Goal: Task Accomplishment & Management: Use online tool/utility

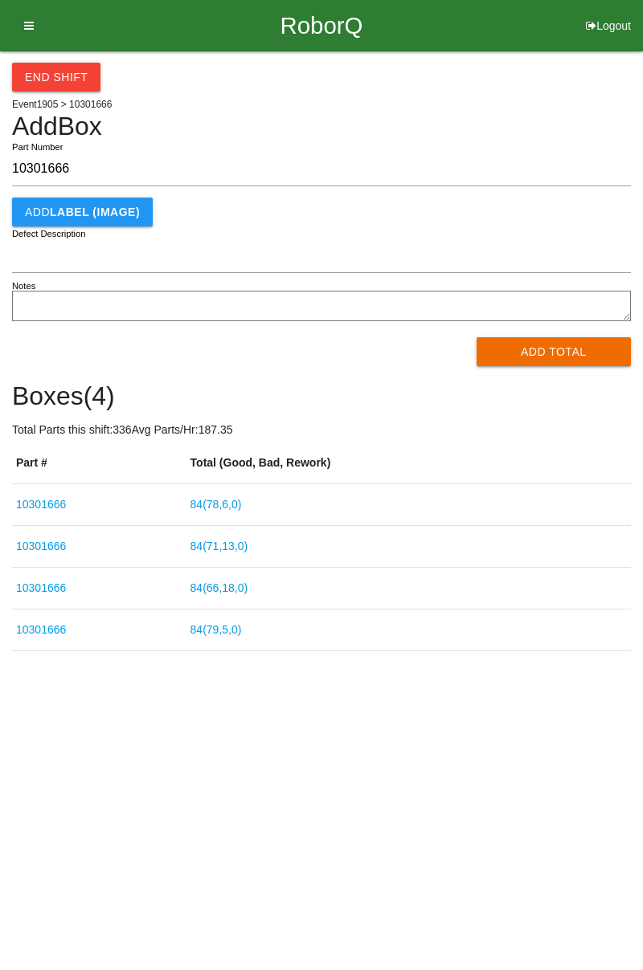
click at [567, 348] on button "Add Total" at bounding box center [553, 351] width 155 height 29
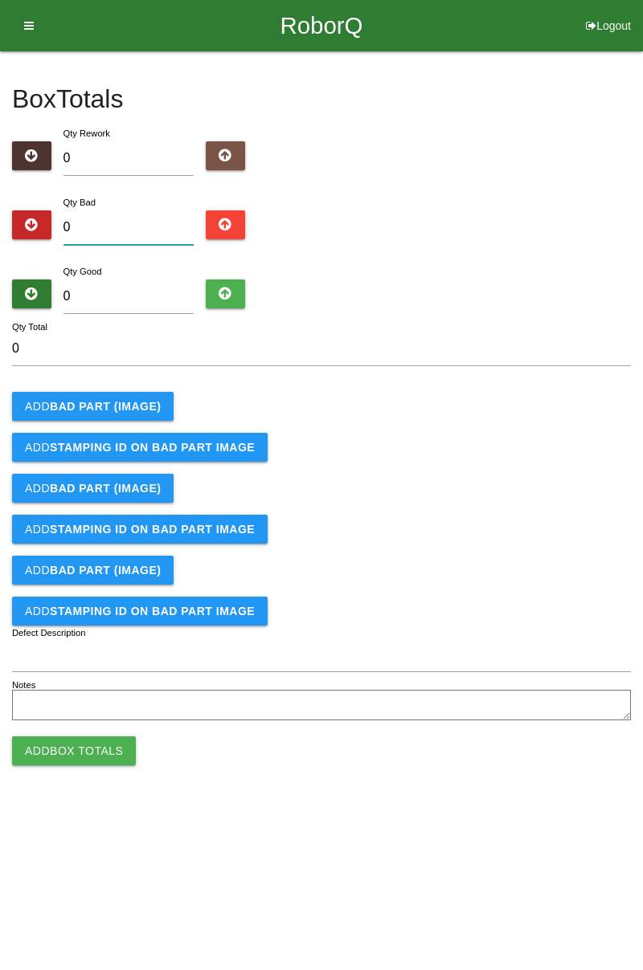
click at [160, 212] on input "0" at bounding box center [128, 227] width 131 height 35
type input "1"
click at [128, 397] on button "Add BAD PART (IMAGE)" at bounding box center [92, 406] width 161 height 29
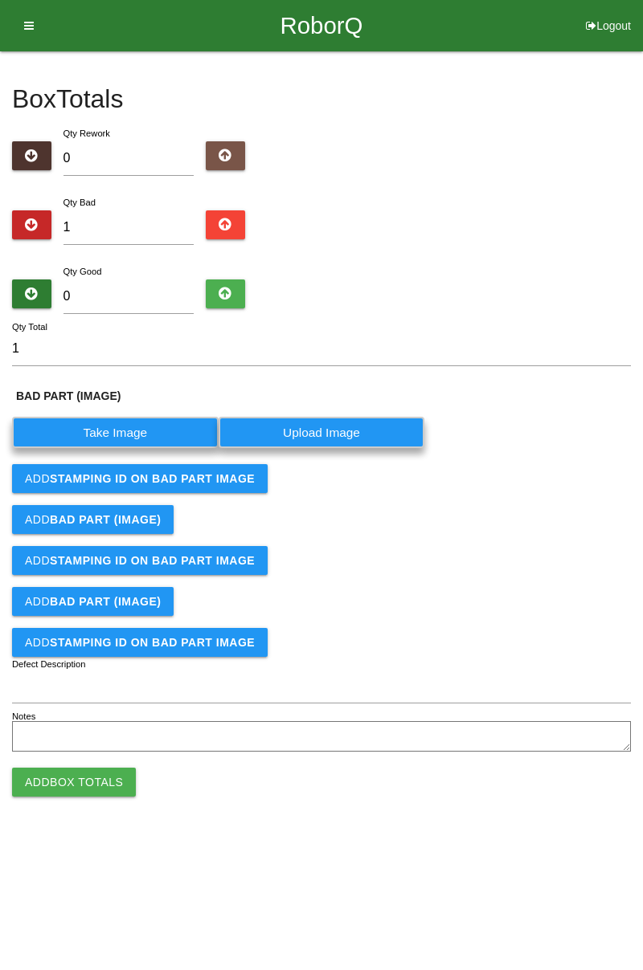
click at [130, 435] on label "Take Image" at bounding box center [115, 432] width 206 height 31
click at [0, 0] on \(IMAGE\) "Take Image" at bounding box center [0, 0] width 0 height 0
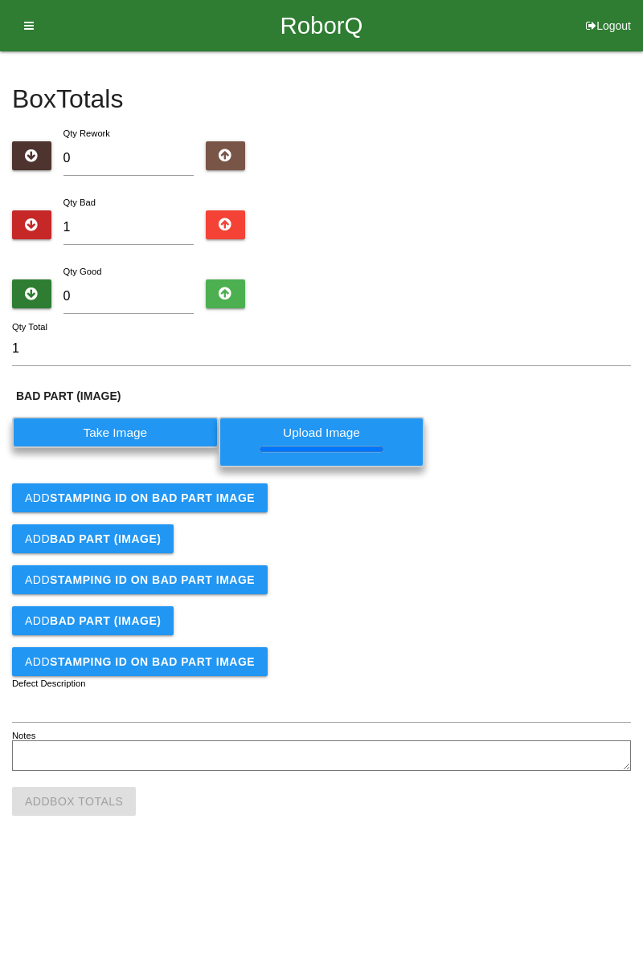
click at [240, 505] on button "Add STAMPING ID on BAD PART Image" at bounding box center [139, 498] width 255 height 29
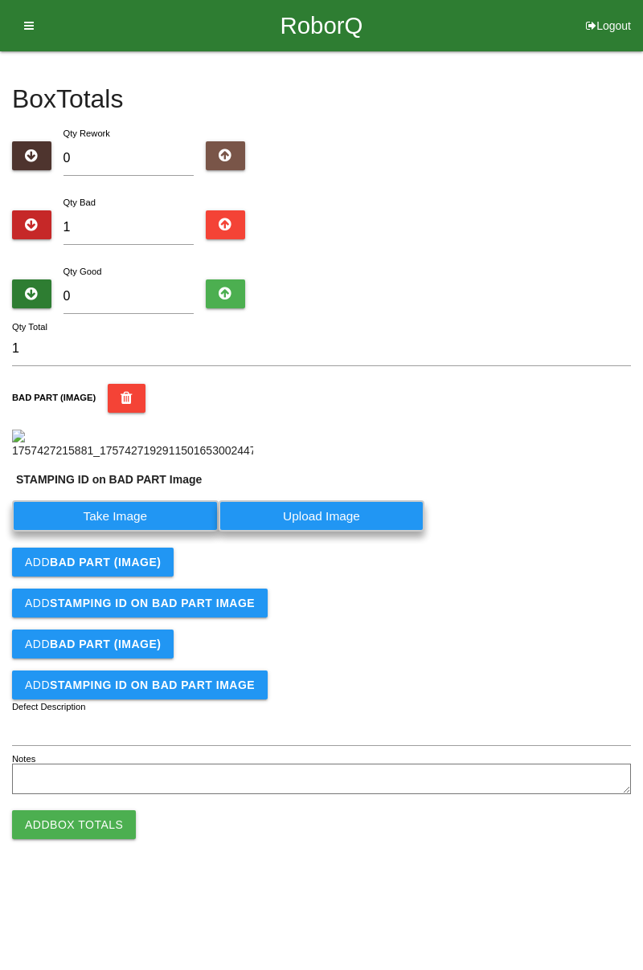
click at [137, 532] on label "Take Image" at bounding box center [115, 516] width 206 height 31
click at [0, 0] on PART "Take Image" at bounding box center [0, 0] width 0 height 0
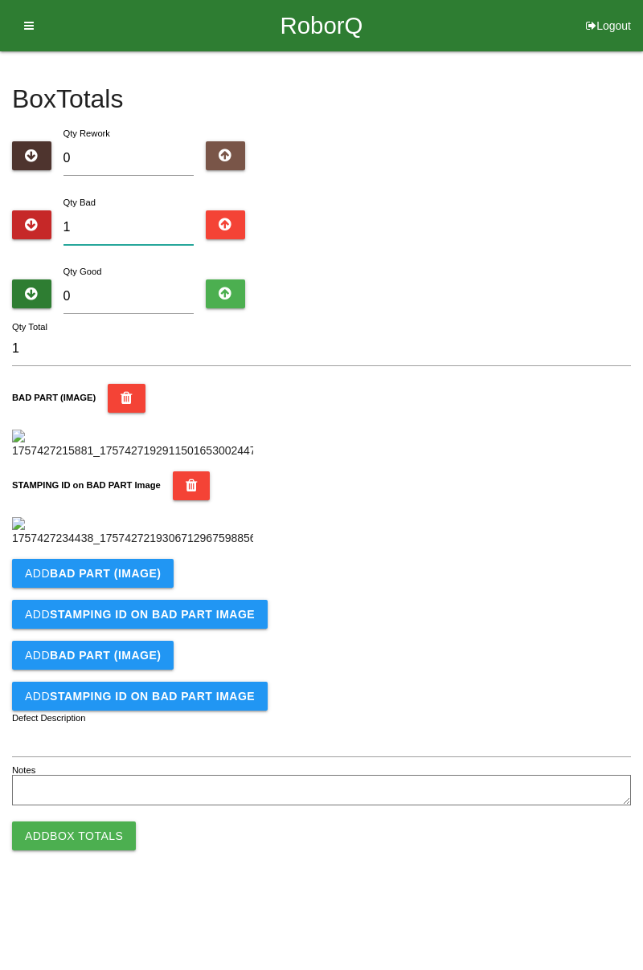
click at [122, 231] on input "1" at bounding box center [128, 227] width 131 height 35
click at [642, 149] on div "Box Totals Translate Weight Weight unit: Rework Weight Bad Weight Good Weight 0…" at bounding box center [321, 430] width 643 height 759
click at [137, 580] on b "BAD PART (IMAGE)" at bounding box center [105, 573] width 111 height 13
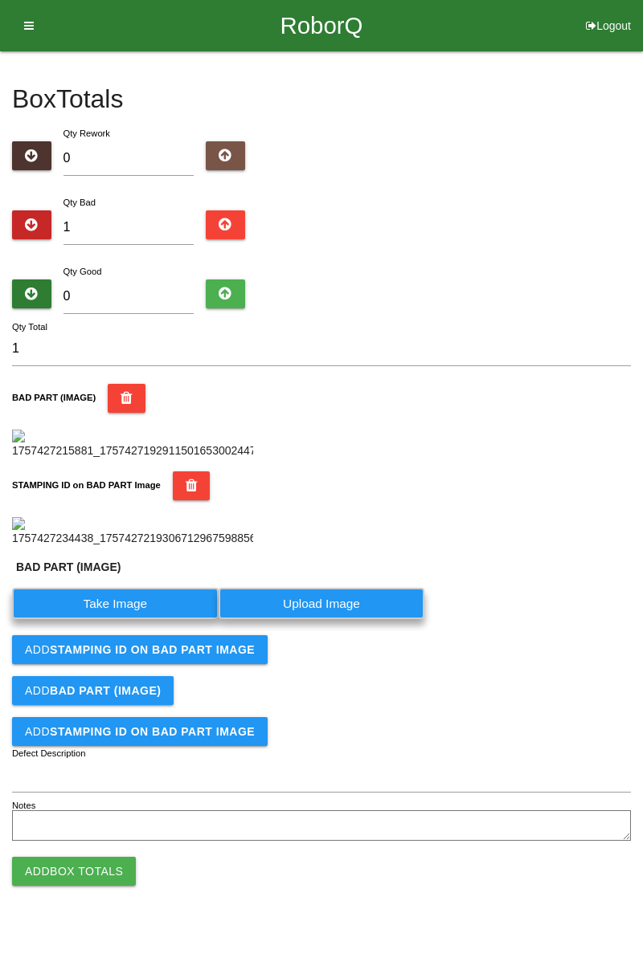
click at [129, 619] on label "Take Image" at bounding box center [115, 603] width 206 height 31
click at [0, 0] on \(IMAGE\) "Take Image" at bounding box center [0, 0] width 0 height 0
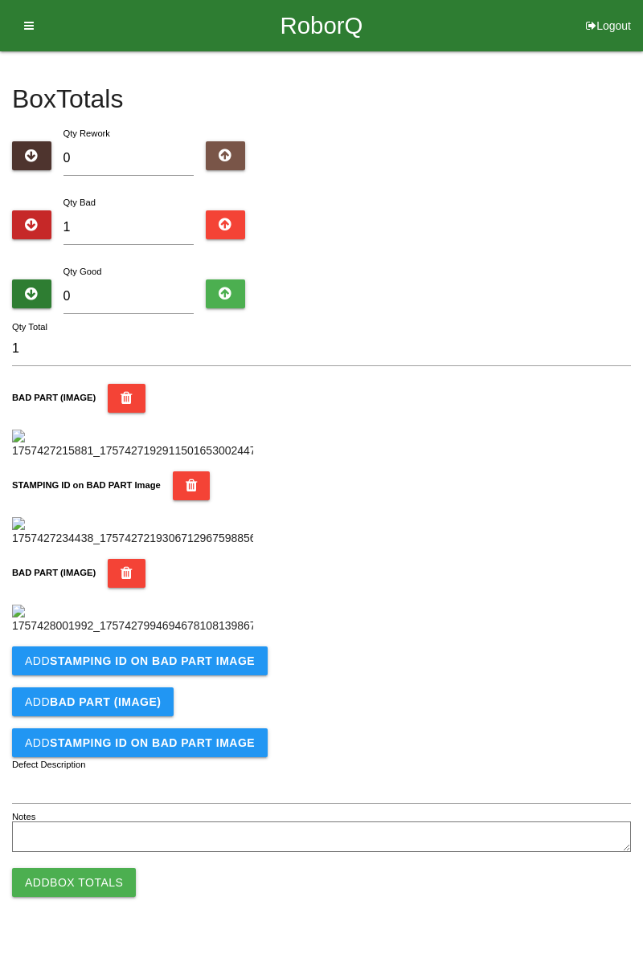
scroll to position [617, 0]
click at [219, 668] on b "STAMPING ID on BAD PART Image" at bounding box center [152, 661] width 205 height 13
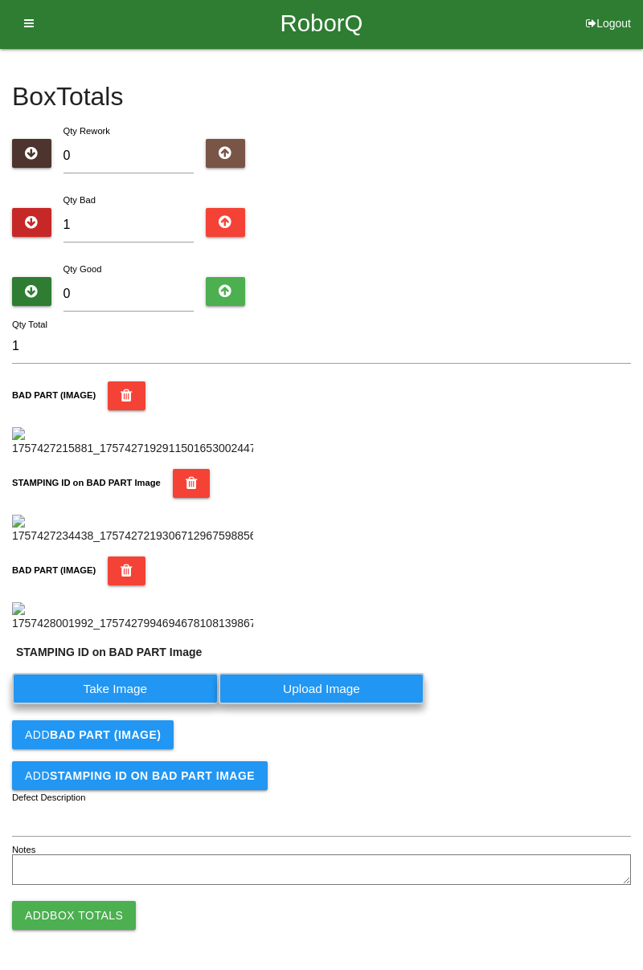
click at [167, 705] on label "Take Image" at bounding box center [115, 688] width 206 height 31
click at [0, 0] on PART "Take Image" at bounding box center [0, 0] width 0 height 0
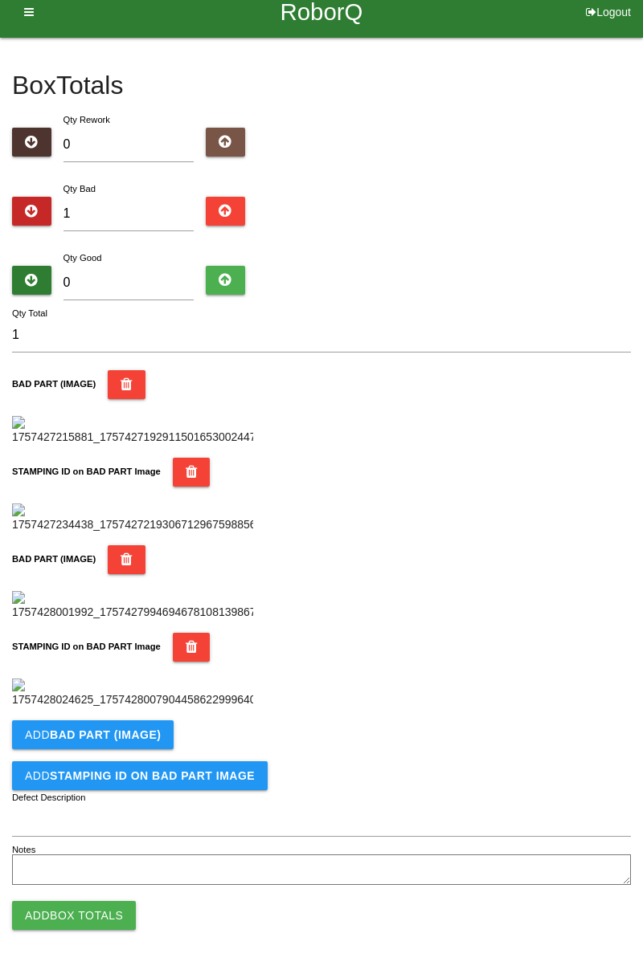
scroll to position [672, 0]
click at [124, 750] on button "Add BAD PART (IMAGE)" at bounding box center [92, 735] width 161 height 29
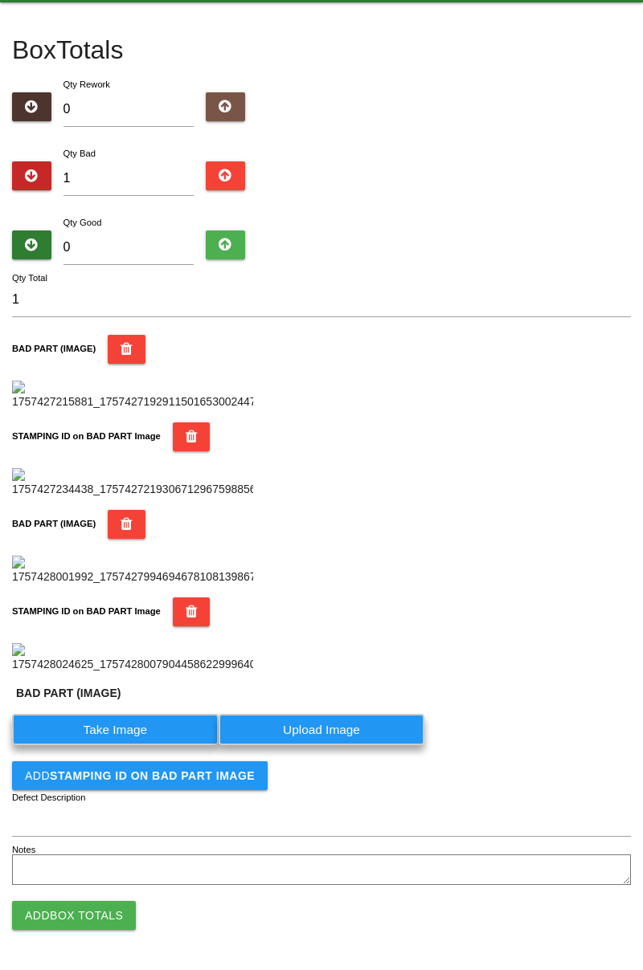
scroll to position [916, 0]
click at [161, 721] on label "Take Image" at bounding box center [115, 729] width 206 height 31
click at [0, 0] on \(IMAGE\) "Take Image" at bounding box center [0, 0] width 0 height 0
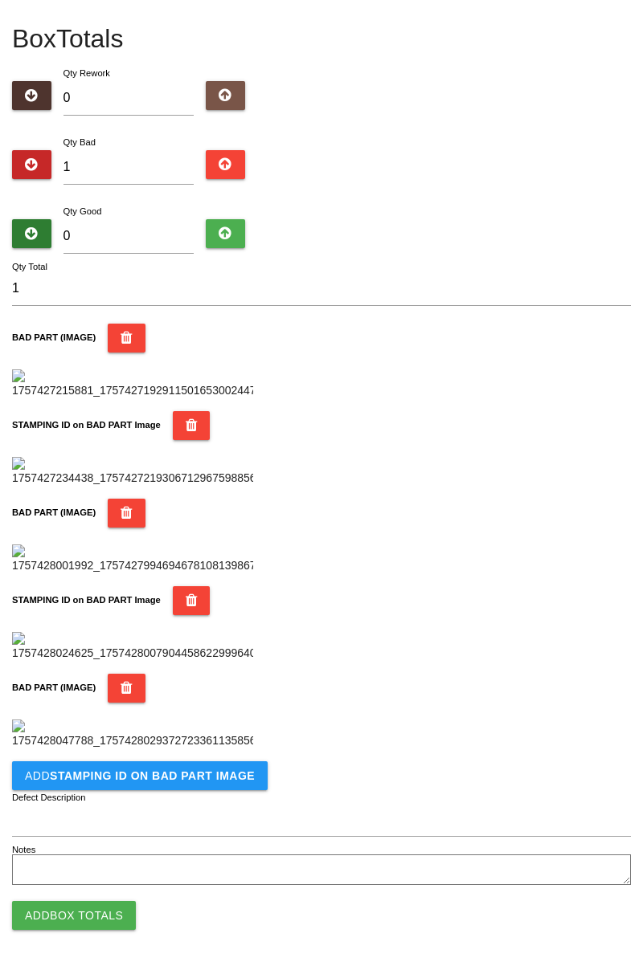
scroll to position [1144, 0]
click at [188, 779] on b "STAMPING ID on BAD PART Image" at bounding box center [152, 776] width 205 height 13
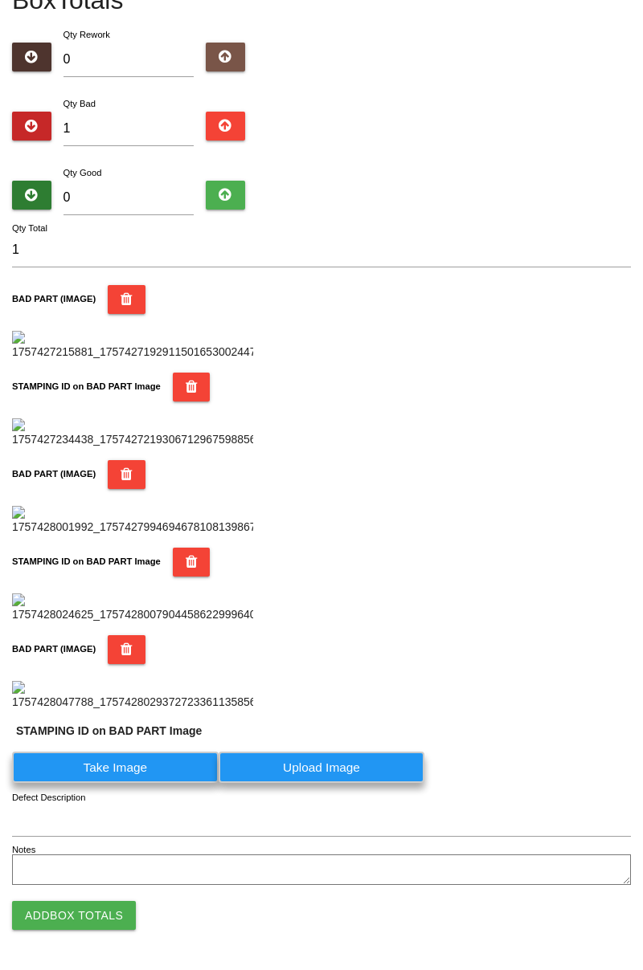
click at [169, 783] on label "Take Image" at bounding box center [115, 767] width 206 height 31
click at [0, 0] on PART "Take Image" at bounding box center [0, 0] width 0 height 0
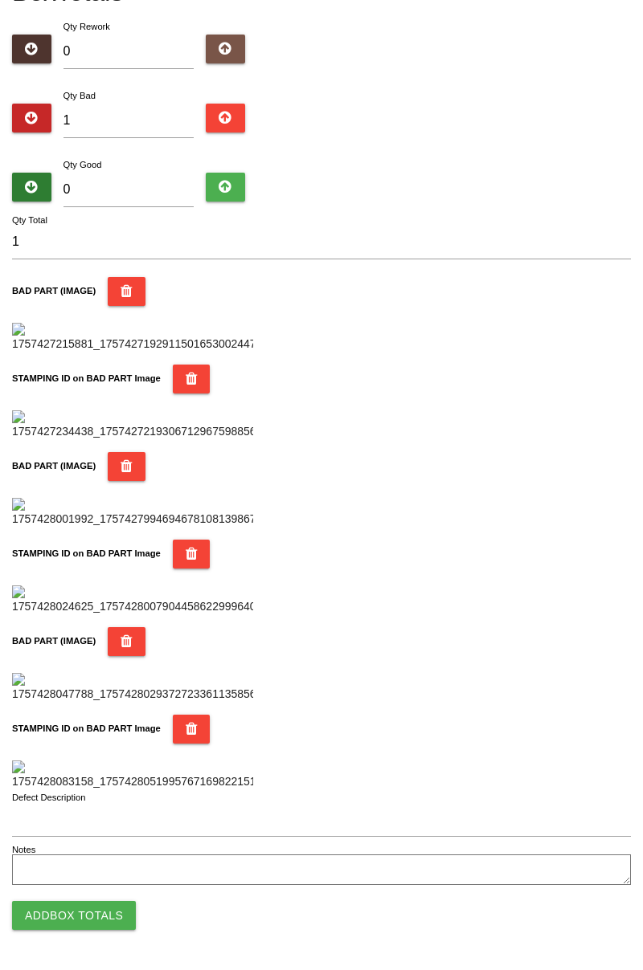
scroll to position [1408, 0]
click at [113, 917] on button "Add Box Totals" at bounding box center [74, 915] width 124 height 29
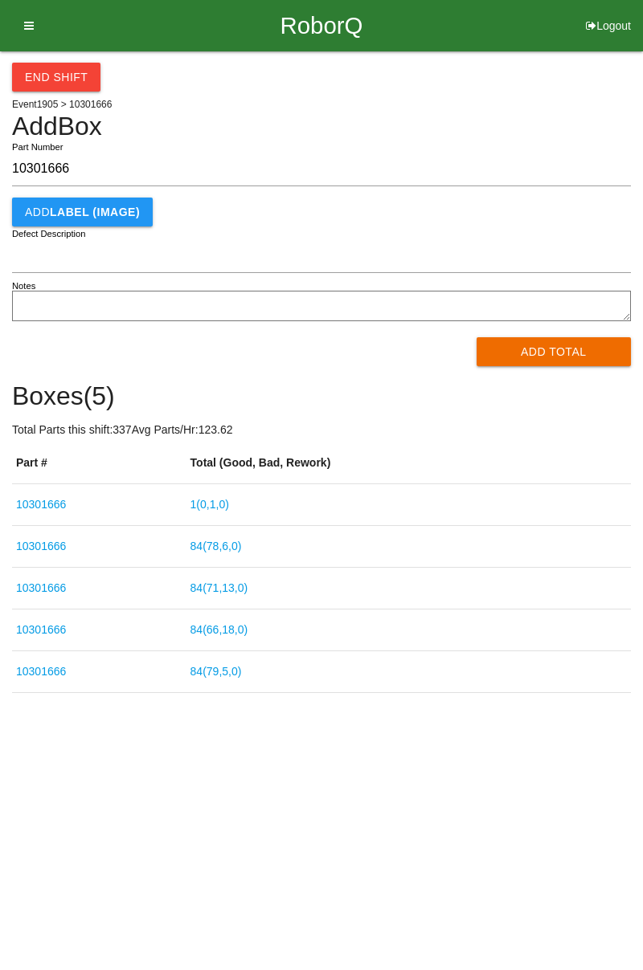
type input "10301666"
click at [572, 351] on button "Add Total" at bounding box center [553, 351] width 155 height 29
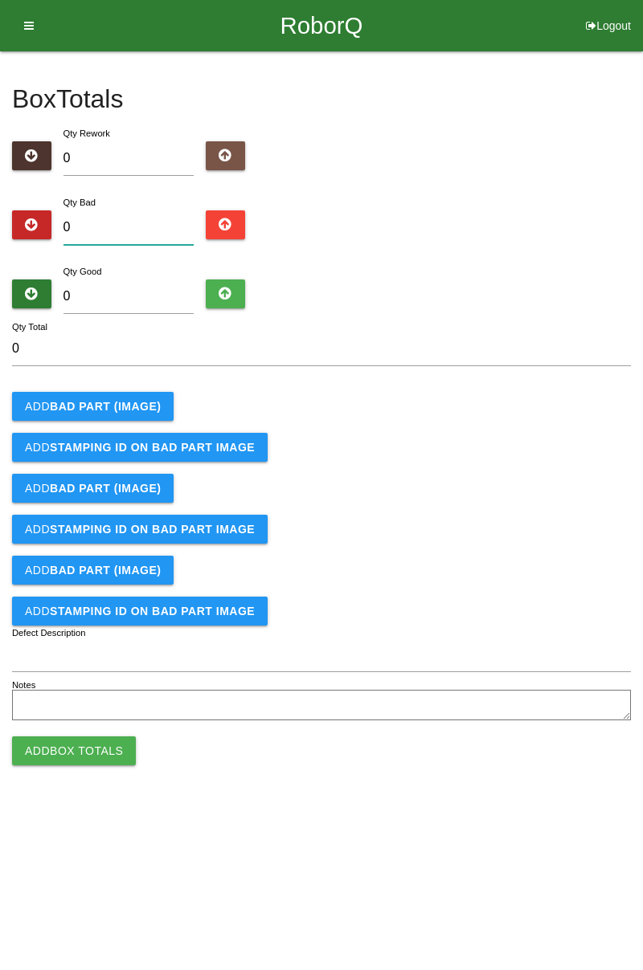
click at [145, 227] on input "0" at bounding box center [128, 227] width 131 height 35
type input "1"
type input "10"
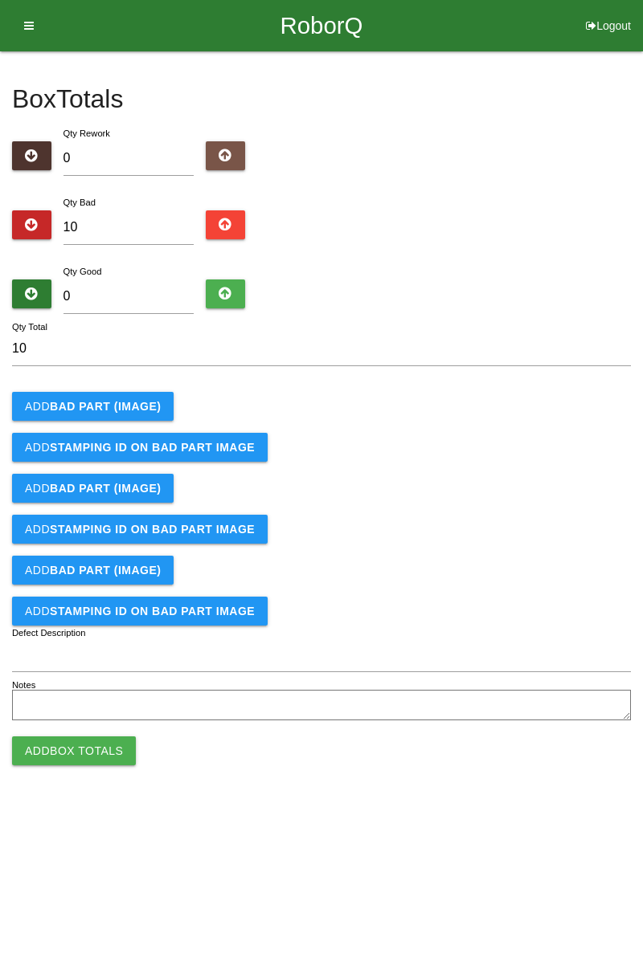
click at [135, 394] on button "Add BAD PART (IMAGE)" at bounding box center [92, 406] width 161 height 29
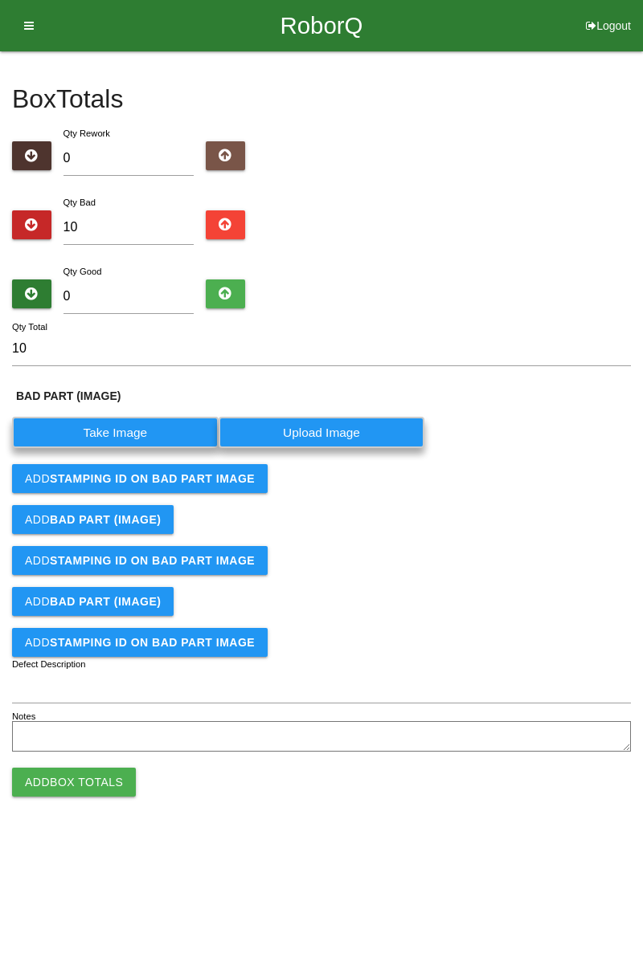
click at [134, 429] on label "Take Image" at bounding box center [115, 432] width 206 height 31
click at [0, 0] on \(IMAGE\) "Take Image" at bounding box center [0, 0] width 0 height 0
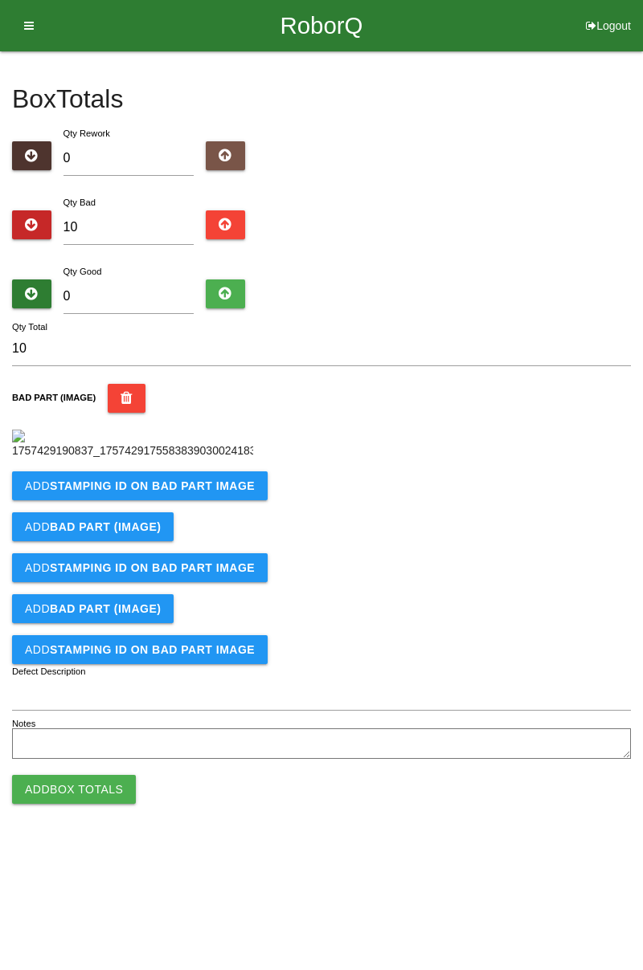
scroll to position [90, 0]
click at [227, 492] on b "STAMPING ID on BAD PART Image" at bounding box center [152, 486] width 205 height 13
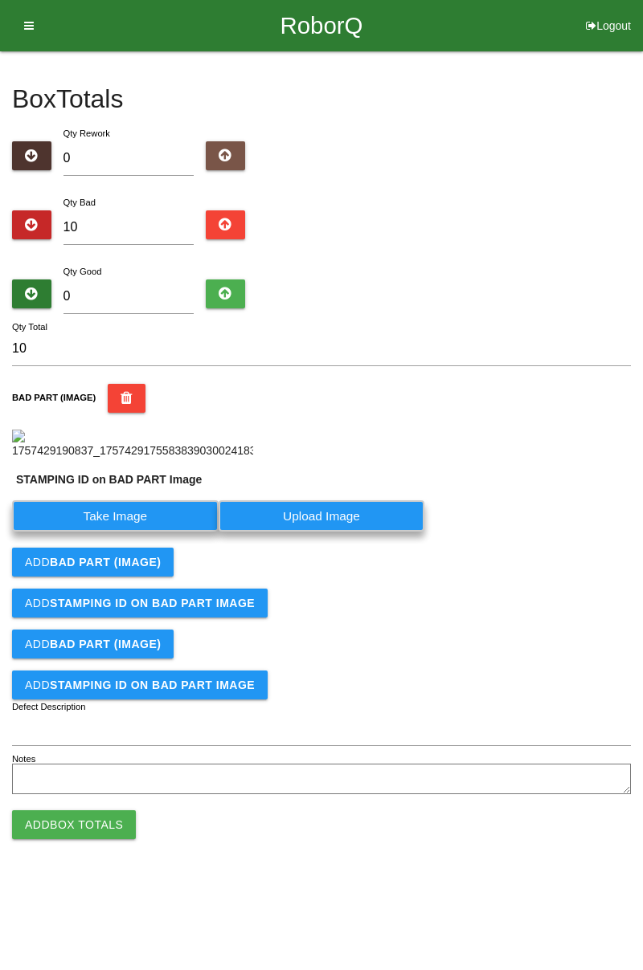
click at [166, 532] on label "Take Image" at bounding box center [115, 516] width 206 height 31
click at [0, 0] on PART "Take Image" at bounding box center [0, 0] width 0 height 0
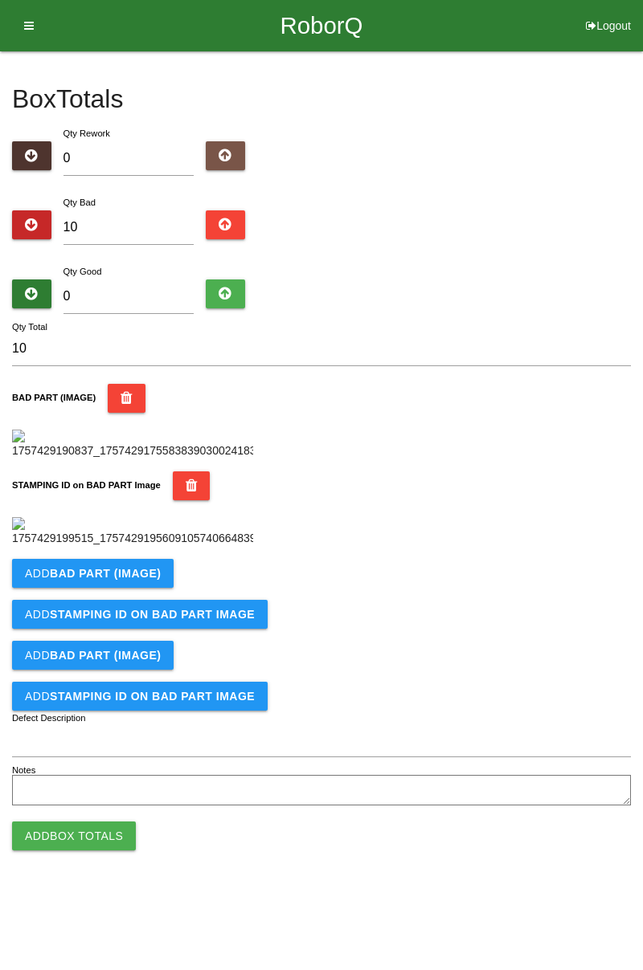
scroll to position [353, 0]
click at [133, 588] on button "Add BAD PART (IMAGE)" at bounding box center [92, 573] width 161 height 29
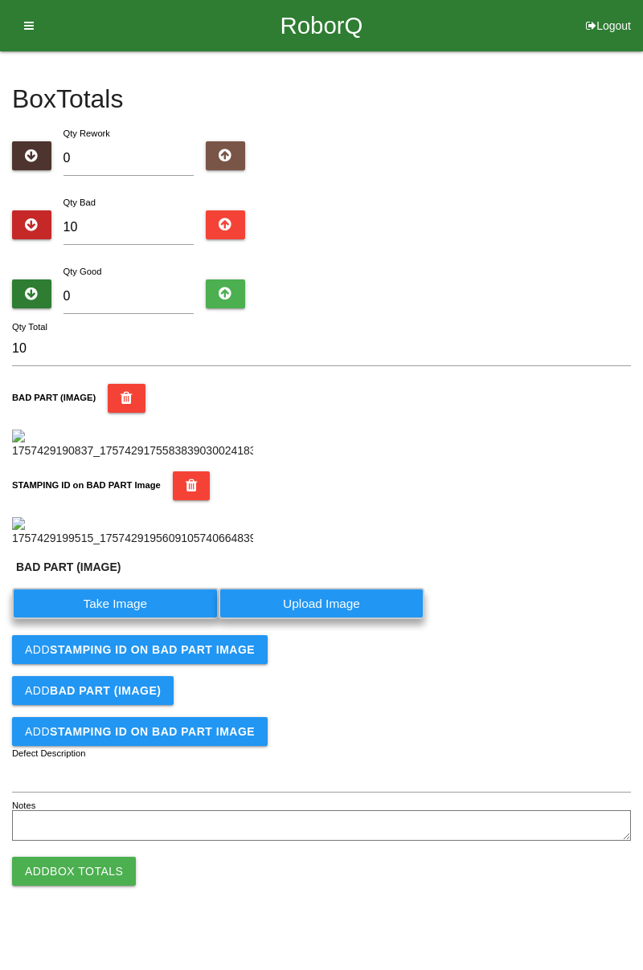
click at [149, 619] on label "Take Image" at bounding box center [115, 603] width 206 height 31
click at [0, 0] on \(IMAGE\) "Take Image" at bounding box center [0, 0] width 0 height 0
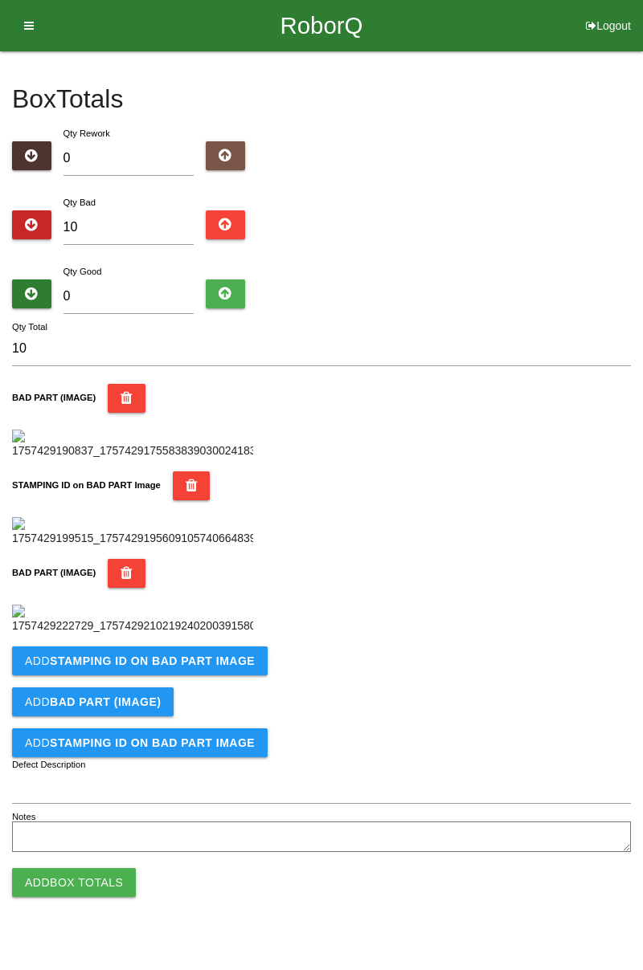
scroll to position [617, 0]
click at [236, 676] on button "Add STAMPING ID on BAD PART Image" at bounding box center [139, 661] width 255 height 29
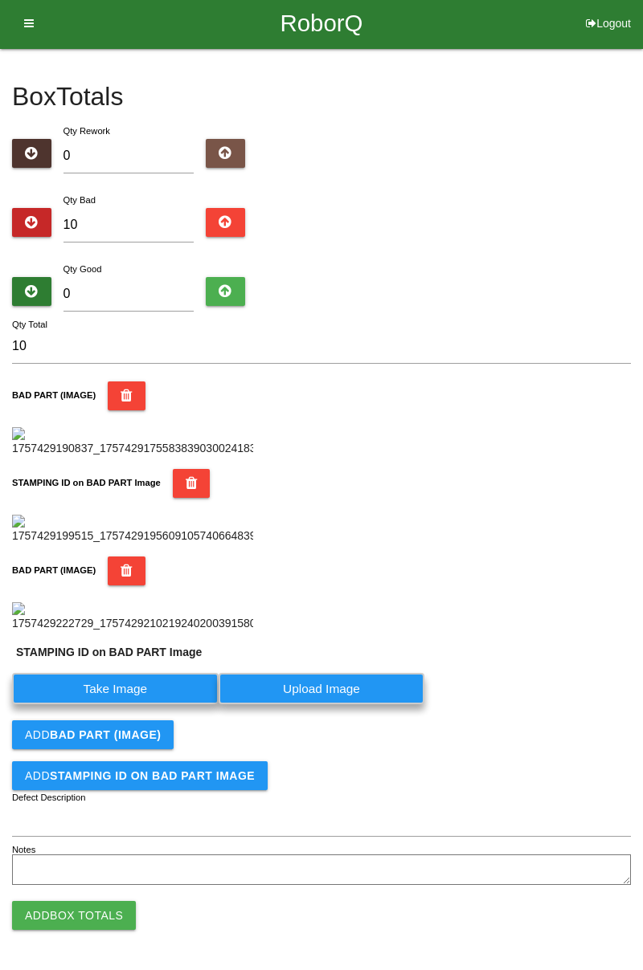
click at [179, 705] on label "Take Image" at bounding box center [115, 688] width 206 height 31
click at [0, 0] on PART "Take Image" at bounding box center [0, 0] width 0 height 0
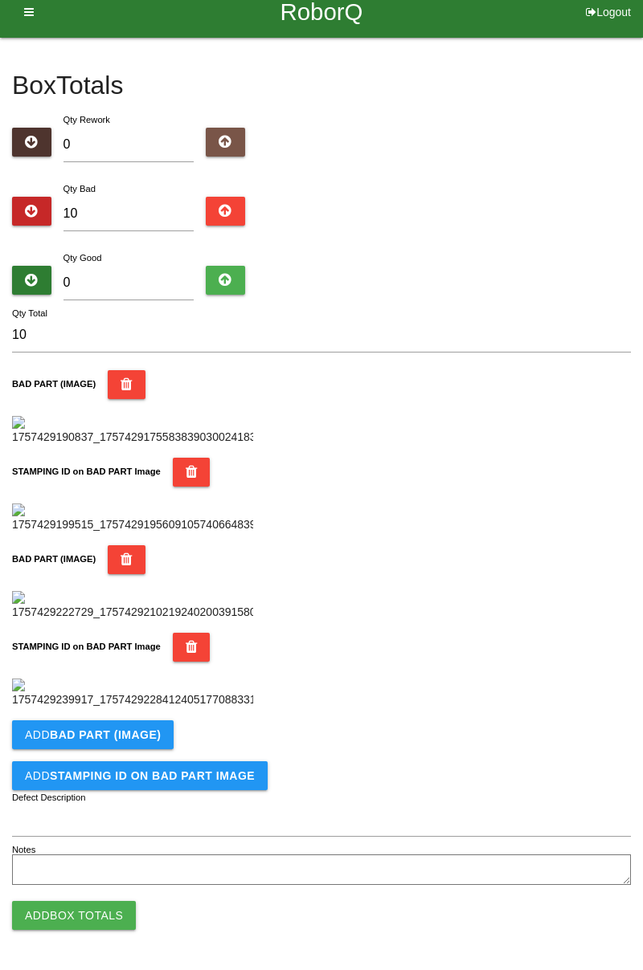
scroll to position [881, 0]
click at [135, 735] on b "BAD PART (IMAGE)" at bounding box center [105, 735] width 111 height 13
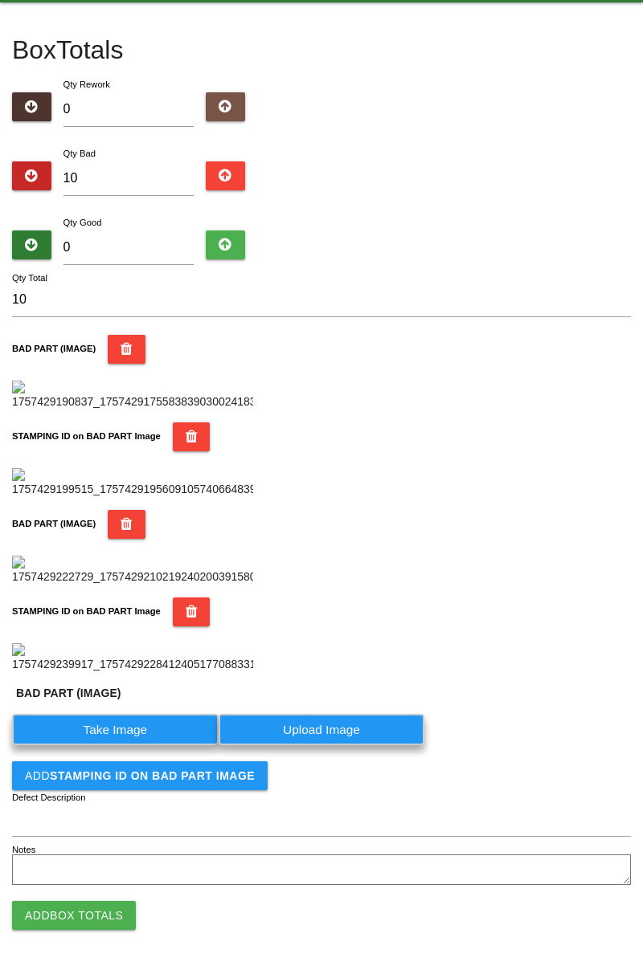
click at [157, 746] on label "Take Image" at bounding box center [115, 729] width 206 height 31
click at [0, 0] on \(IMAGE\) "Take Image" at bounding box center [0, 0] width 0 height 0
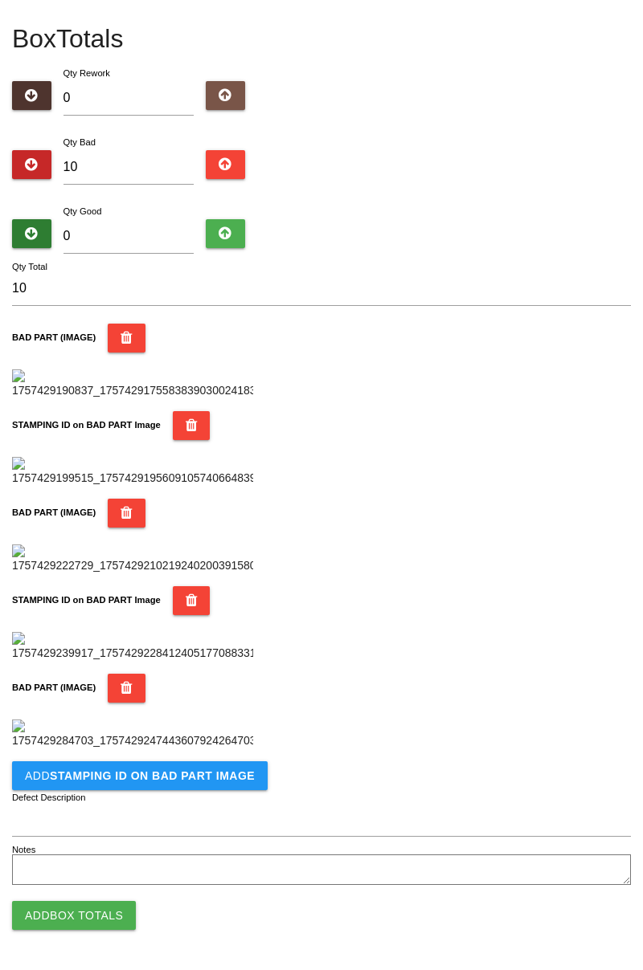
scroll to position [1144, 0]
click at [223, 787] on button "Add STAMPING ID on BAD PART Image" at bounding box center [139, 776] width 255 height 29
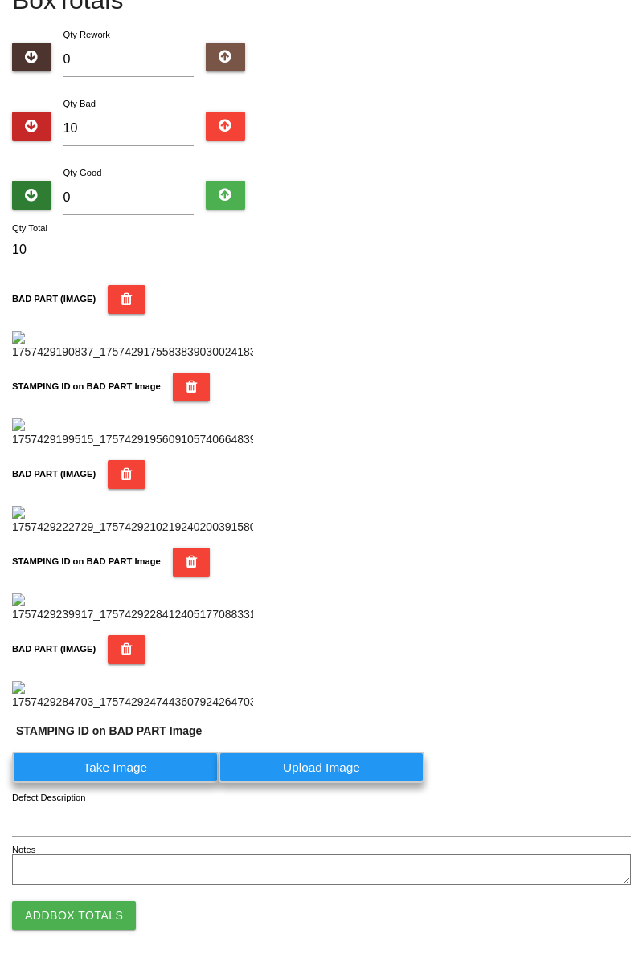
click at [149, 783] on label "Take Image" at bounding box center [115, 767] width 206 height 31
click at [0, 0] on PART "Take Image" at bounding box center [0, 0] width 0 height 0
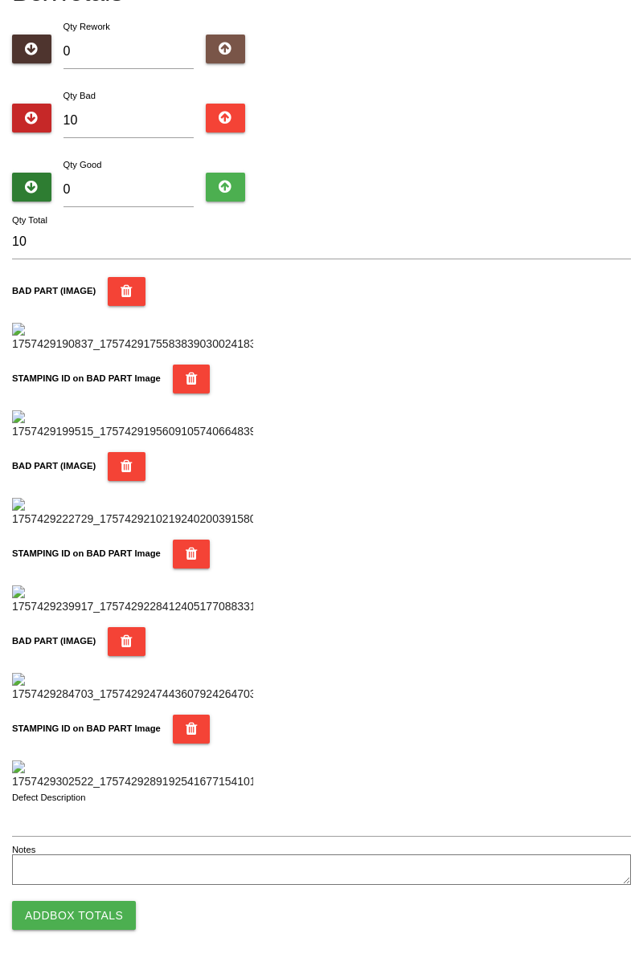
scroll to position [0, 0]
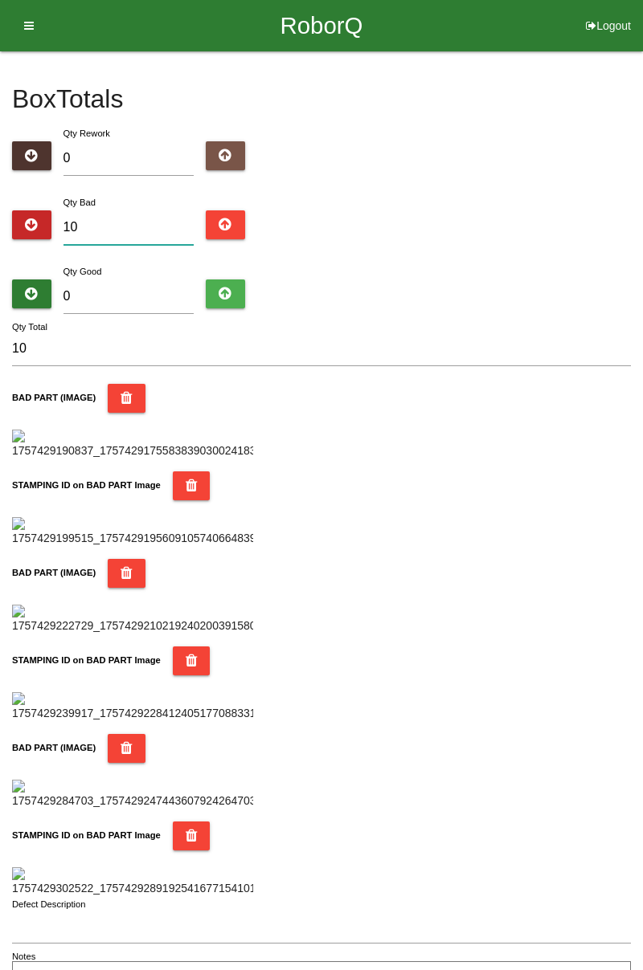
click at [132, 219] on input "10" at bounding box center [128, 227] width 131 height 35
type input "1"
type input "11"
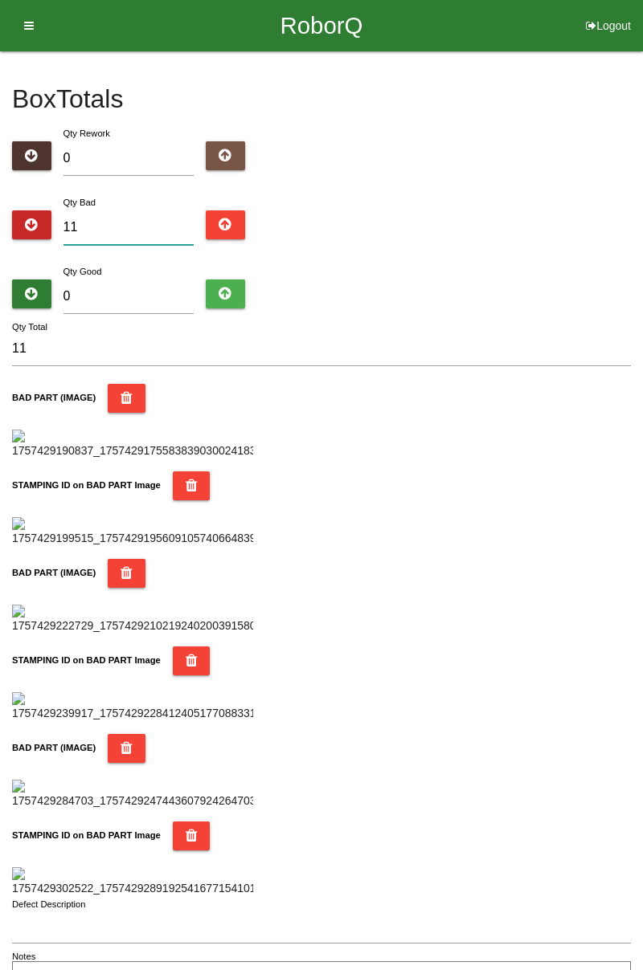
type input "11"
click at [139, 296] on input "0" at bounding box center [128, 297] width 131 height 35
type input "7"
type input "18"
type input "73"
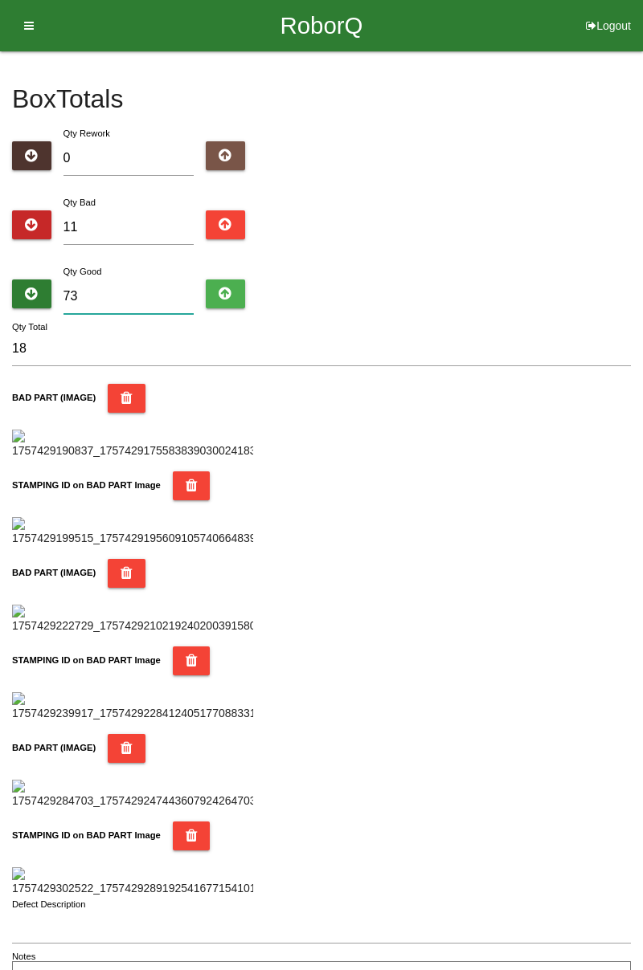
type input "84"
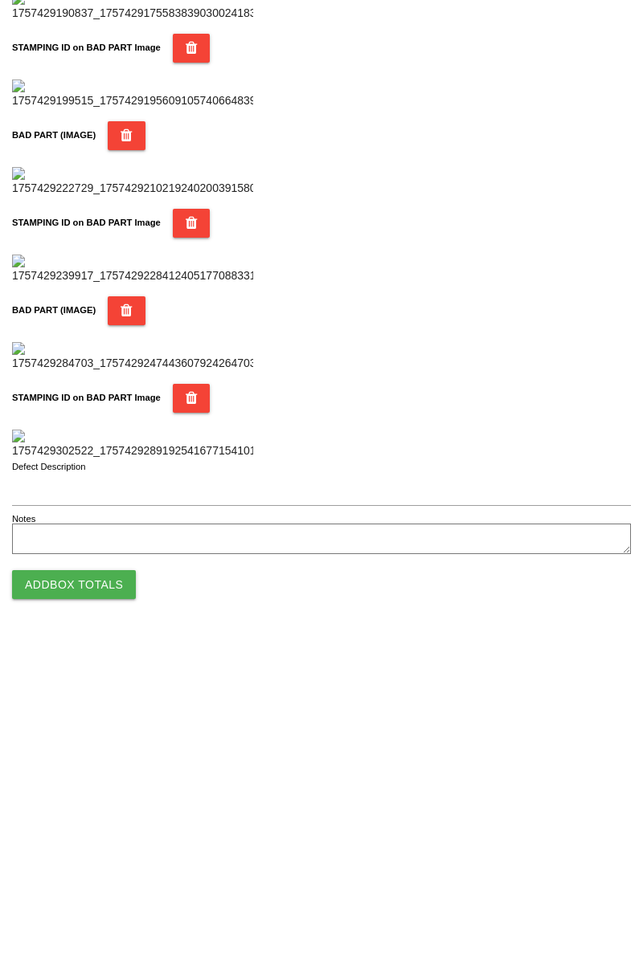
type input "73"
click at [98, 916] on button "Add Box Totals" at bounding box center [74, 915] width 124 height 29
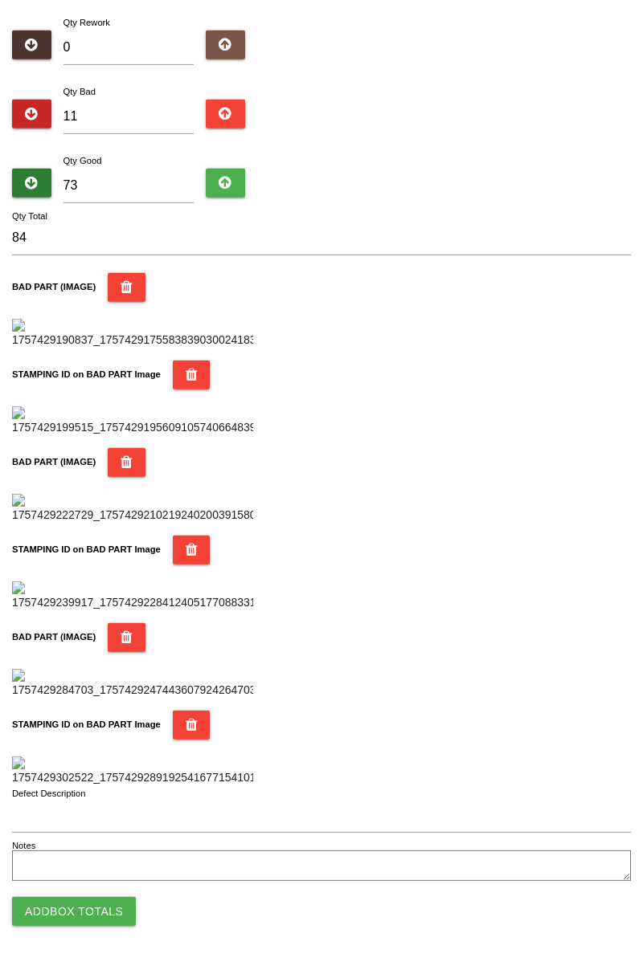
scroll to position [1408, 0]
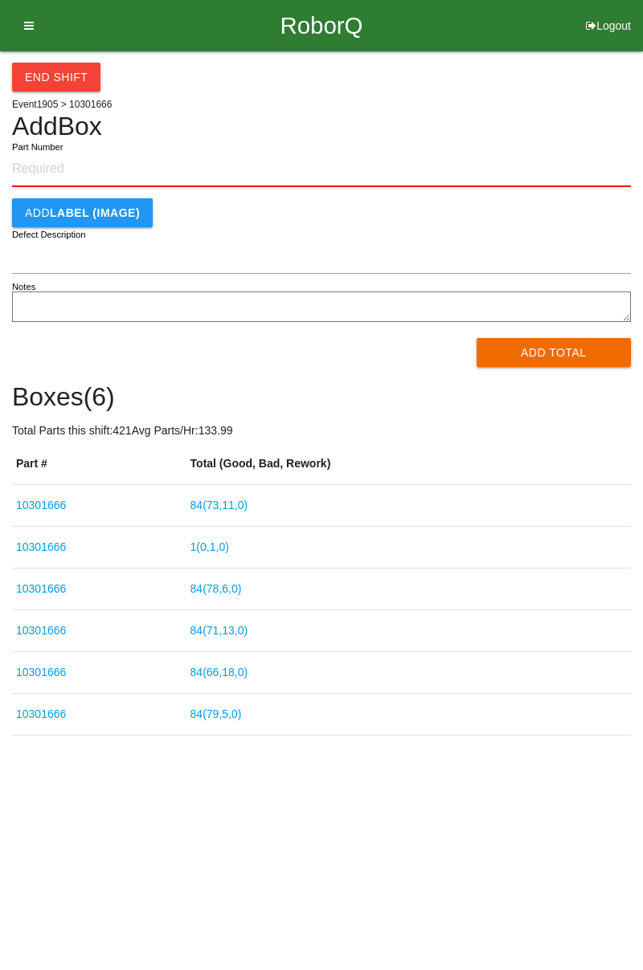
type input "10301666"
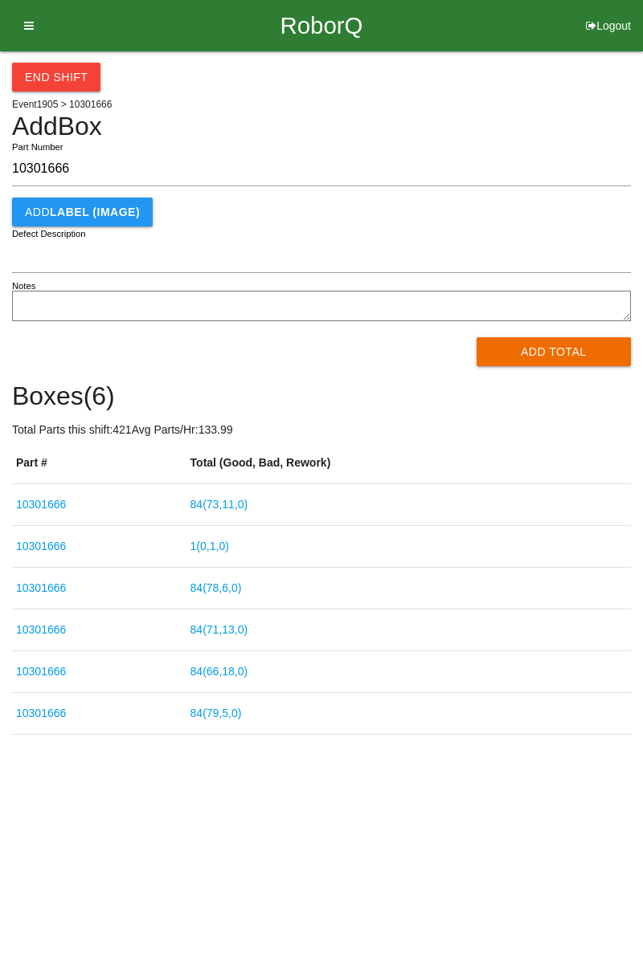
click at [228, 550] on link "1 ( 0 , 1 , 0 )" at bounding box center [209, 546] width 39 height 13
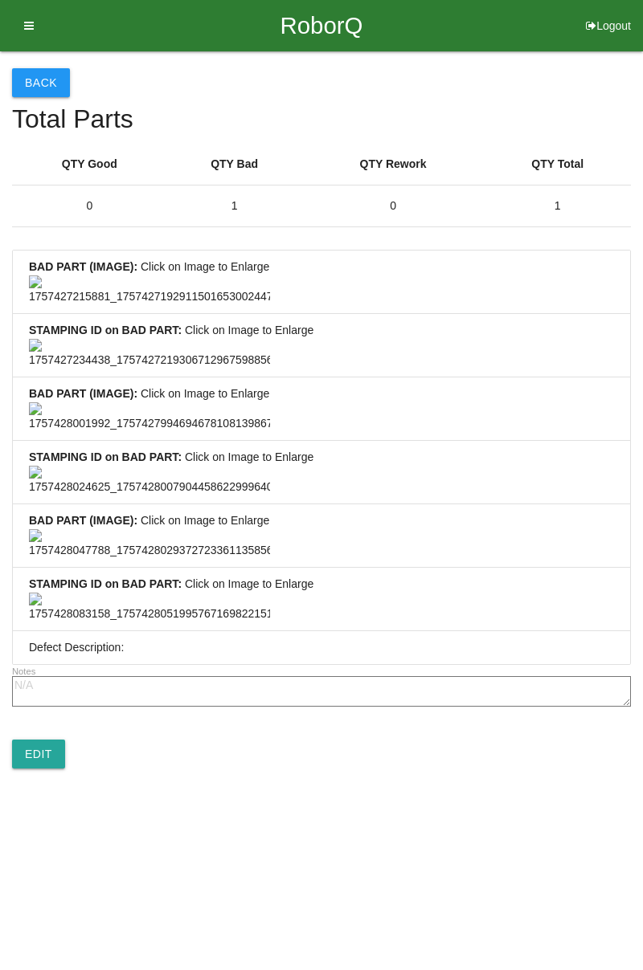
scroll to position [1195, 0]
click at [51, 769] on link "Edit" at bounding box center [38, 754] width 53 height 29
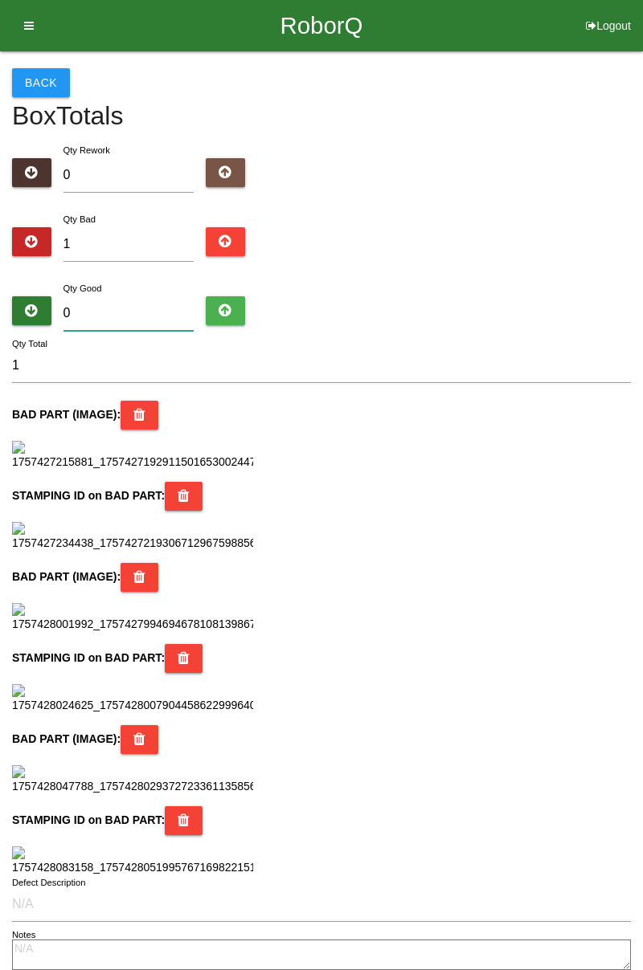
click at [135, 308] on input "0" at bounding box center [128, 313] width 131 height 35
type input "8"
type input "9"
type input "83"
type input "84"
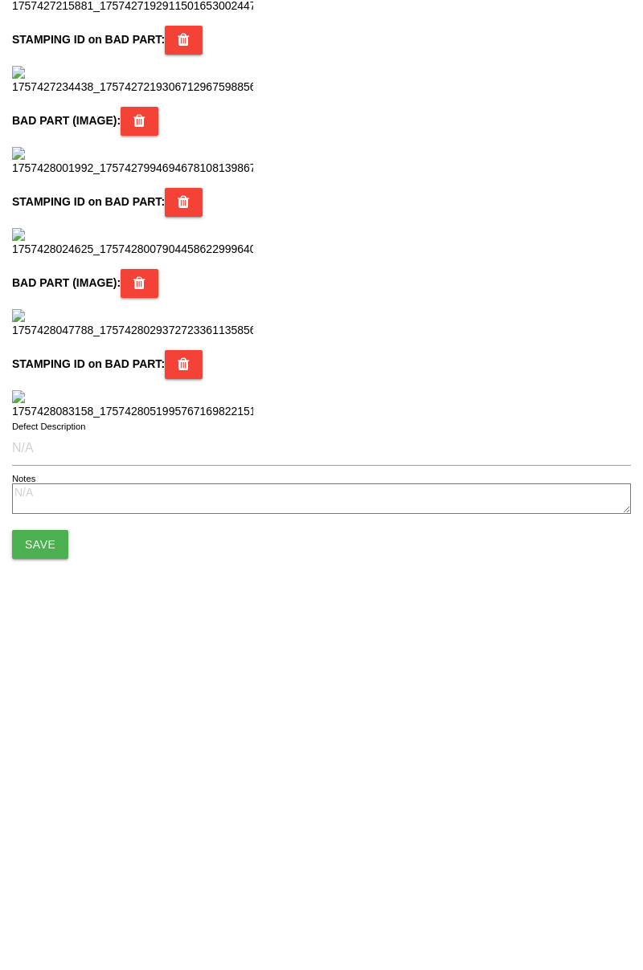
scroll to position [1427, 0]
type input "83"
click at [61, 881] on button "Save" at bounding box center [40, 875] width 56 height 29
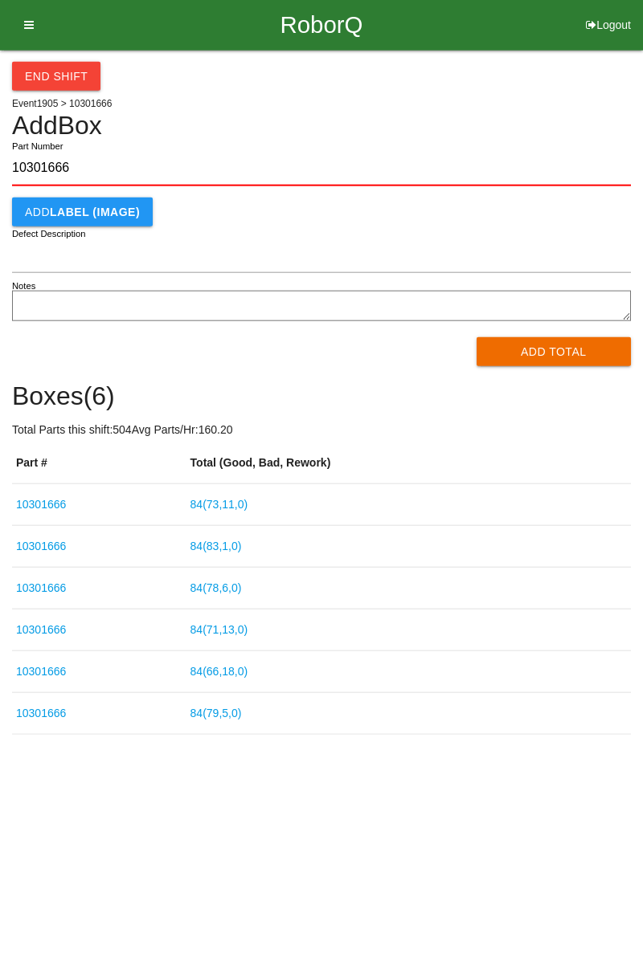
type input "10301666"
click at [628, 212] on div "Add LABEL (IMAGE)" at bounding box center [321, 212] width 619 height 29
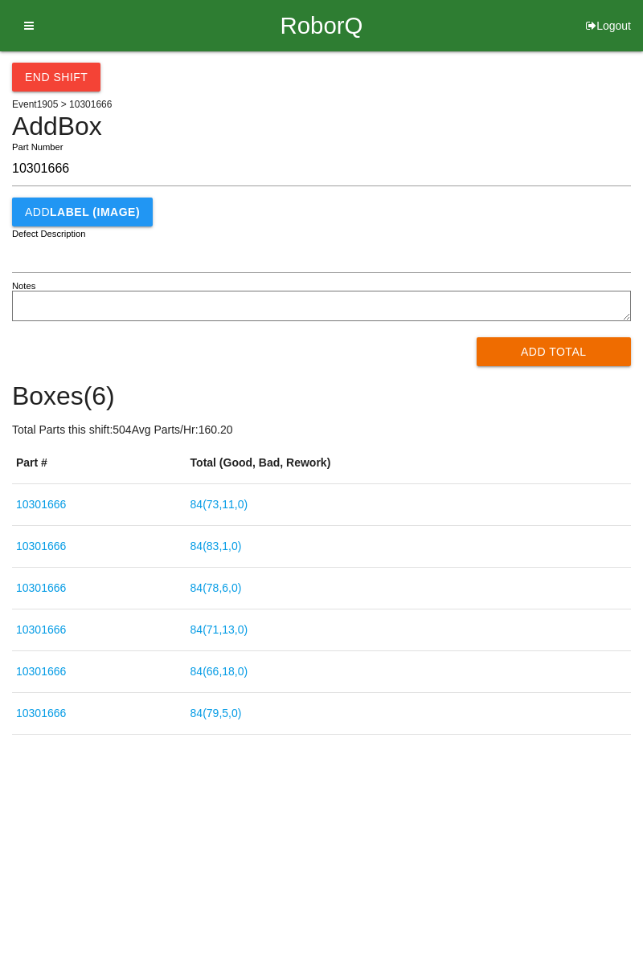
click at [558, 341] on button "Add Total" at bounding box center [553, 351] width 155 height 29
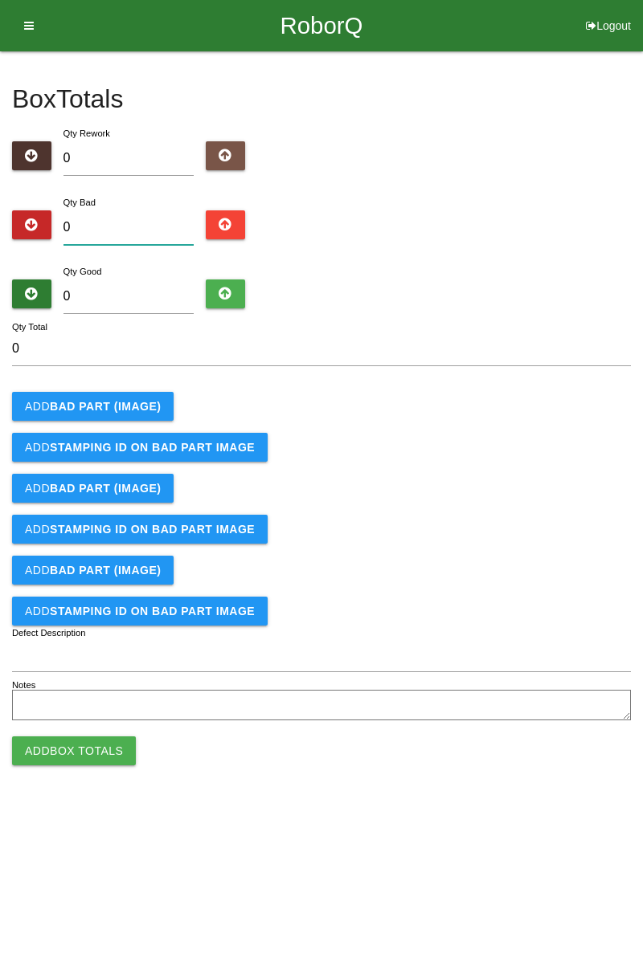
click at [136, 220] on input "0" at bounding box center [128, 227] width 131 height 35
type input "2"
click at [122, 397] on button "Add BAD PART (IMAGE)" at bounding box center [92, 406] width 161 height 29
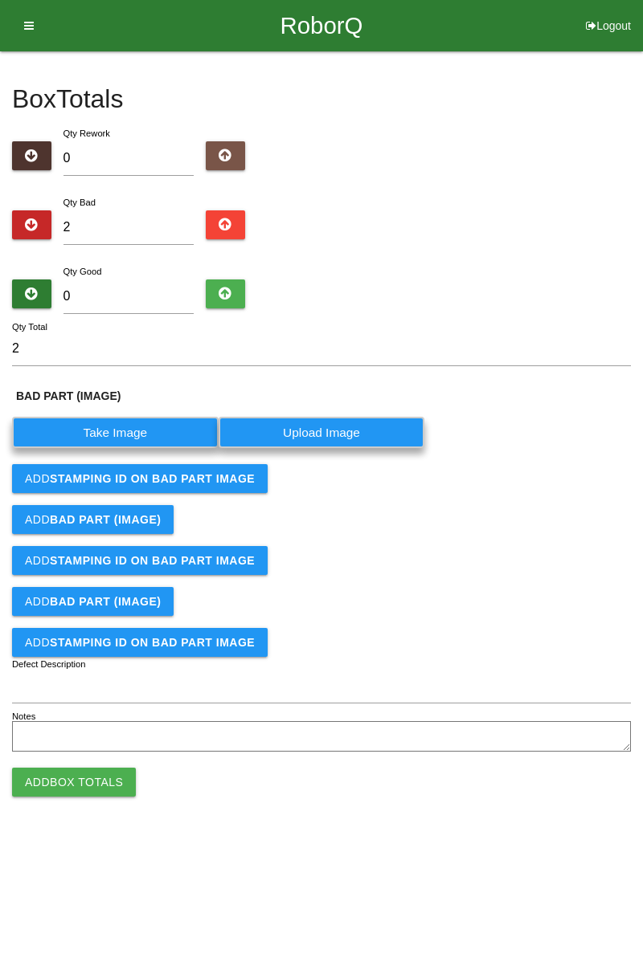
click at [127, 431] on label "Take Image" at bounding box center [115, 432] width 206 height 31
click at [0, 0] on \(IMAGE\) "Take Image" at bounding box center [0, 0] width 0 height 0
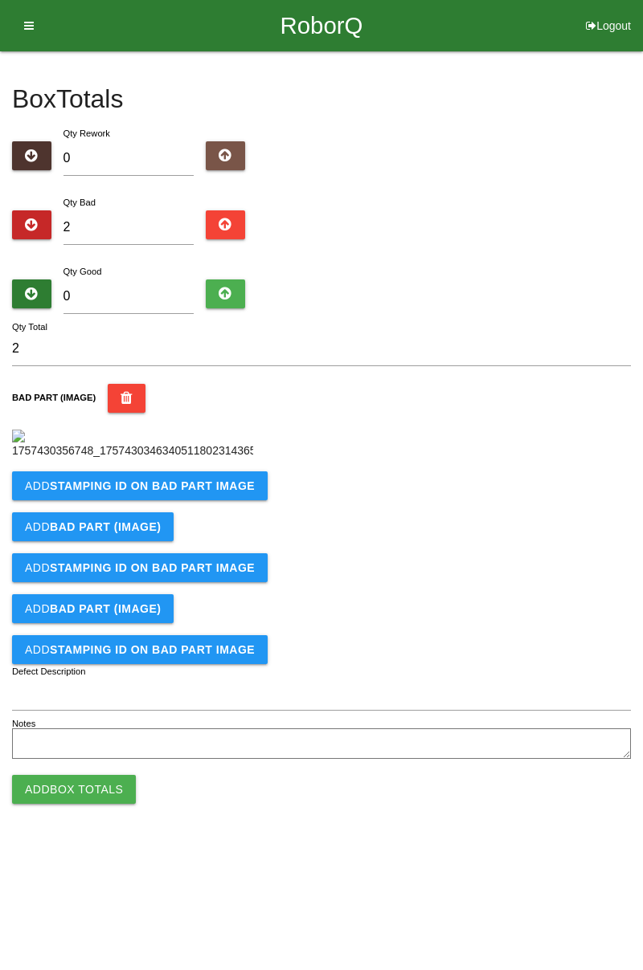
click at [232, 492] on b "STAMPING ID on BAD PART Image" at bounding box center [152, 486] width 205 height 13
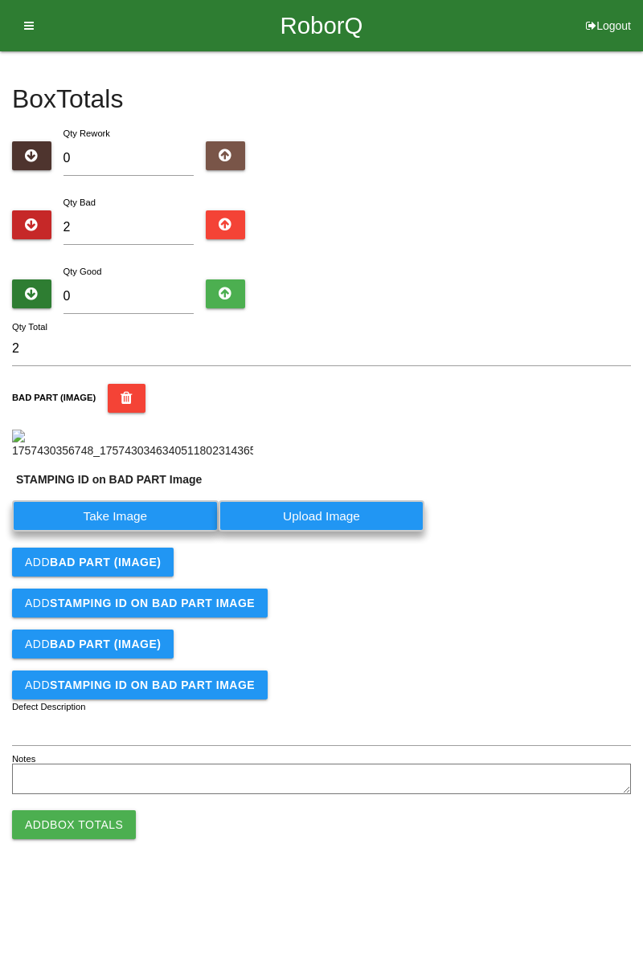
click at [173, 532] on label "Take Image" at bounding box center [115, 516] width 206 height 31
click at [0, 0] on PART "Take Image" at bounding box center [0, 0] width 0 height 0
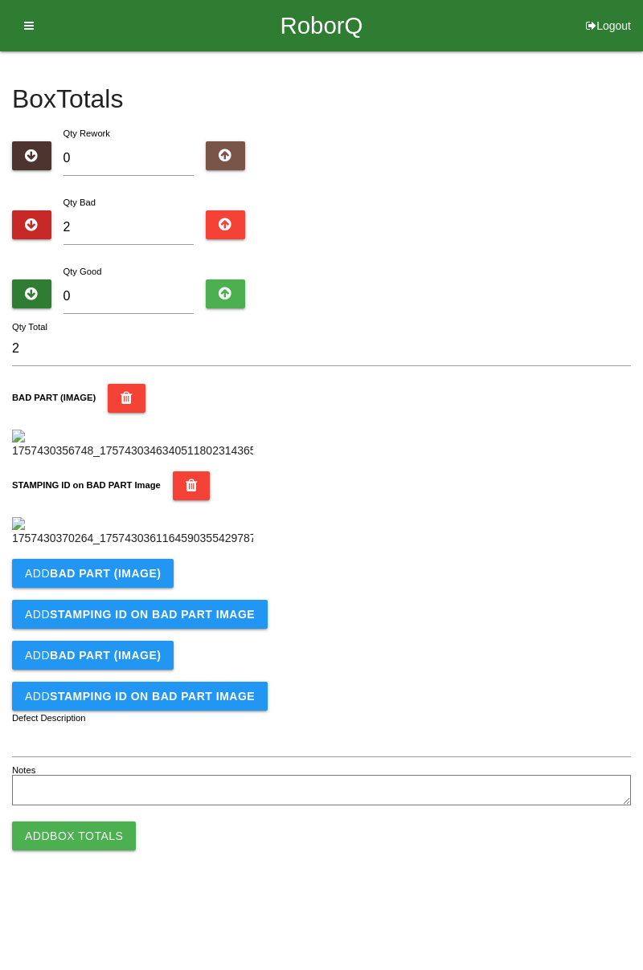
scroll to position [353, 0]
click at [133, 580] on b "BAD PART (IMAGE)" at bounding box center [105, 573] width 111 height 13
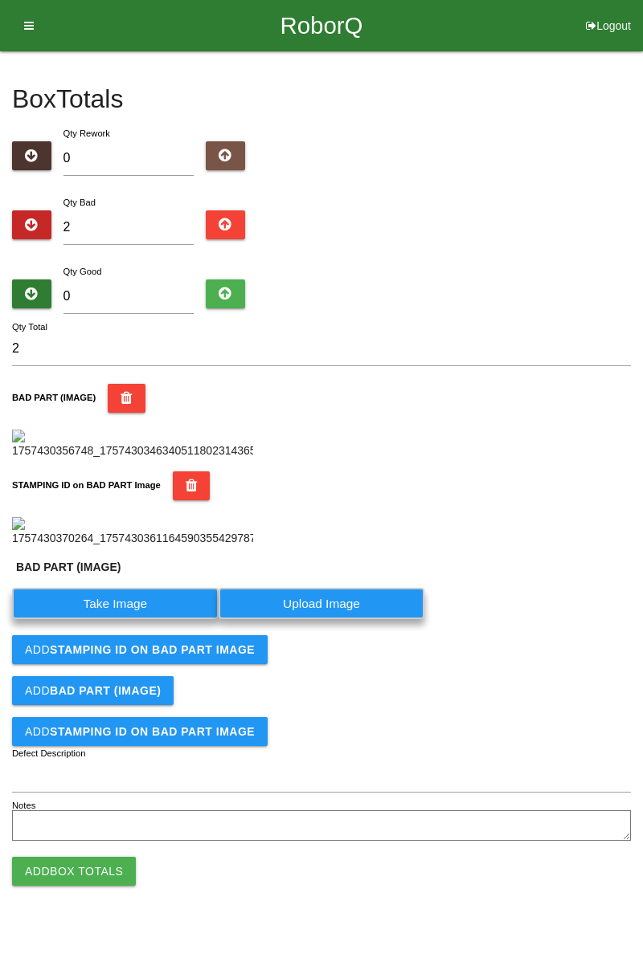
click at [133, 619] on label "Take Image" at bounding box center [115, 603] width 206 height 31
click at [0, 0] on \(IMAGE\) "Take Image" at bounding box center [0, 0] width 0 height 0
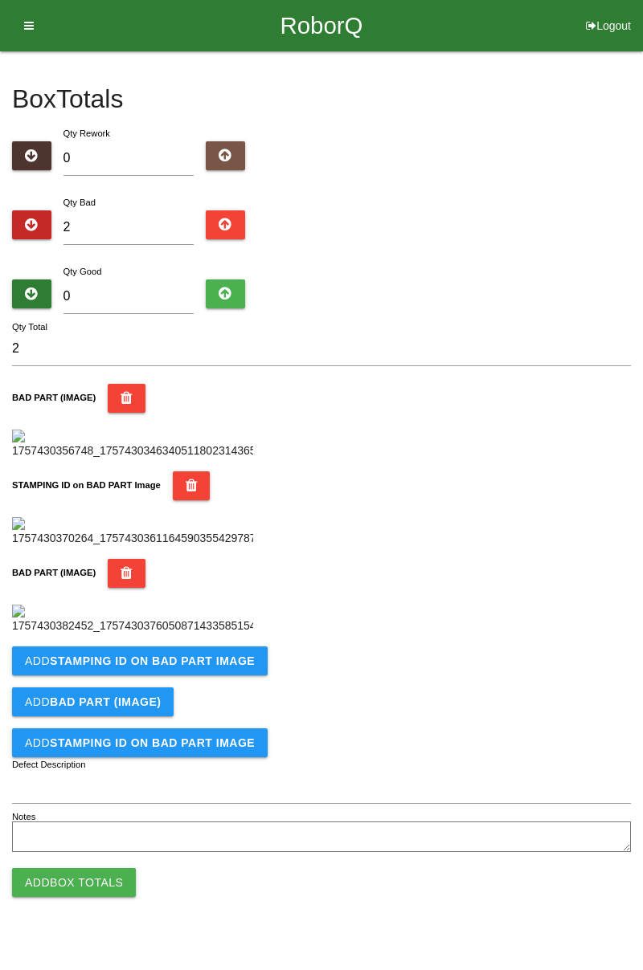
scroll to position [617, 0]
click at [215, 668] on b "STAMPING ID on BAD PART Image" at bounding box center [152, 661] width 205 height 13
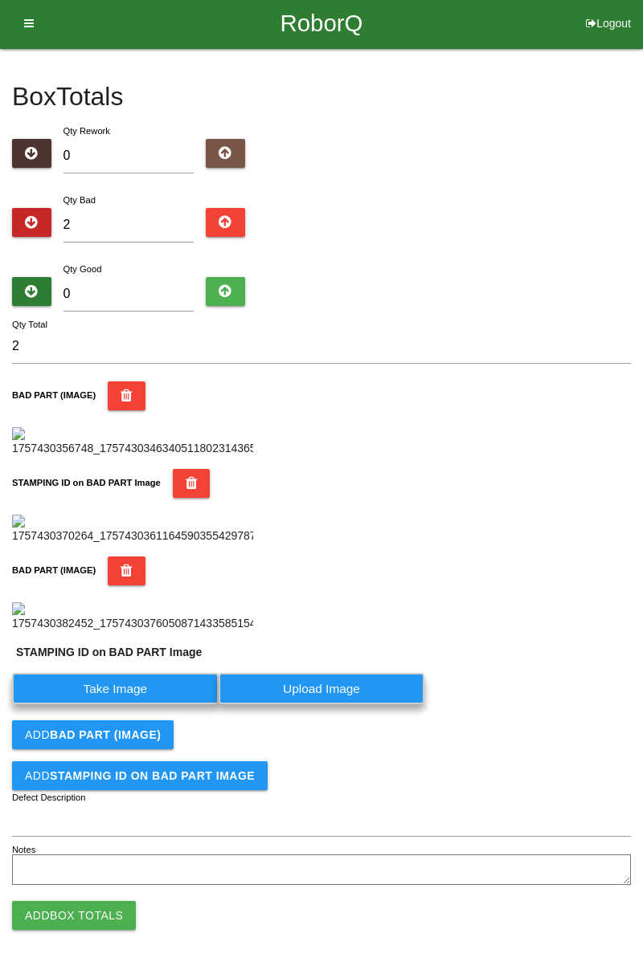
click at [138, 705] on label "Take Image" at bounding box center [115, 688] width 206 height 31
click at [0, 0] on PART "Take Image" at bounding box center [0, 0] width 0 height 0
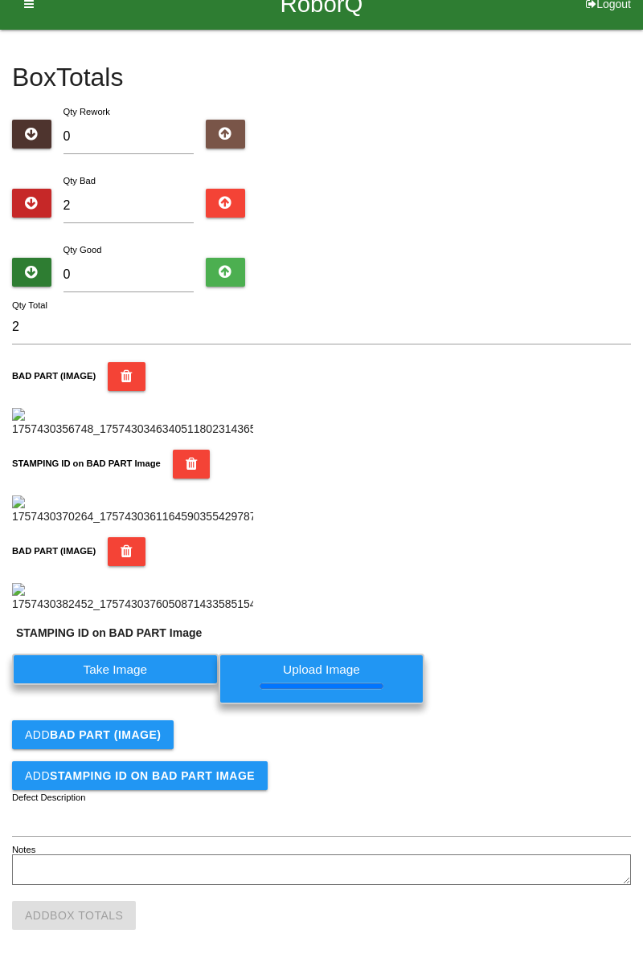
scroll to position [0, 0]
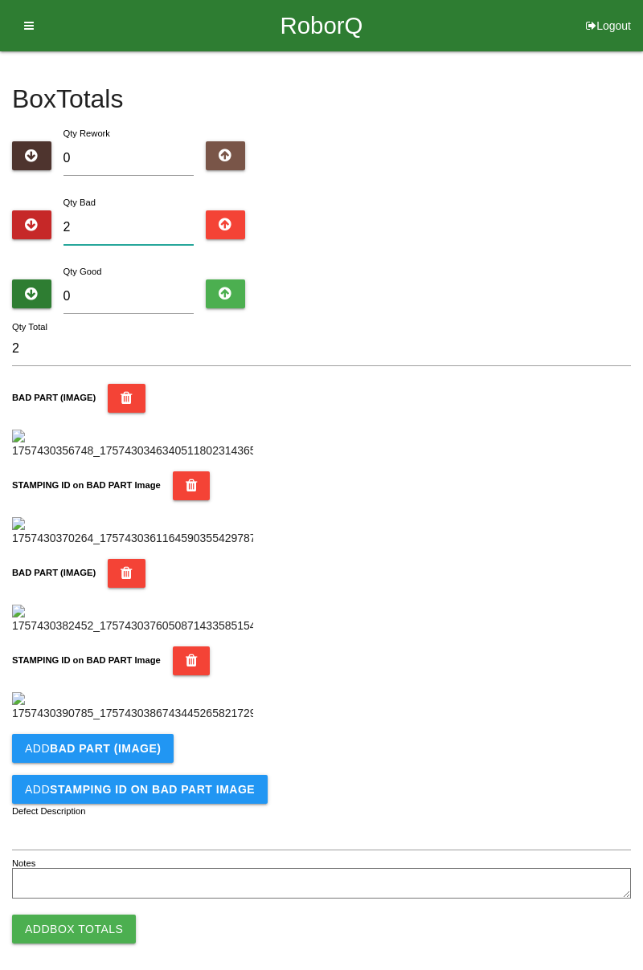
click at [161, 223] on input "2" at bounding box center [128, 227] width 131 height 35
type input "0"
type input "4"
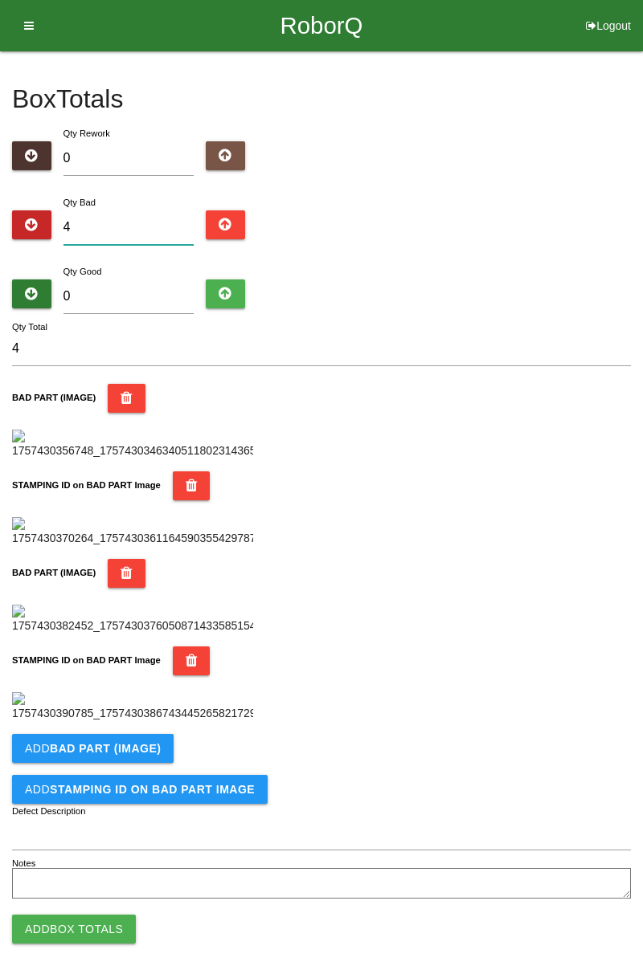
type input "4"
click at [139, 295] on input "0" at bounding box center [128, 297] width 131 height 35
type input "8"
type input "12"
type input "80"
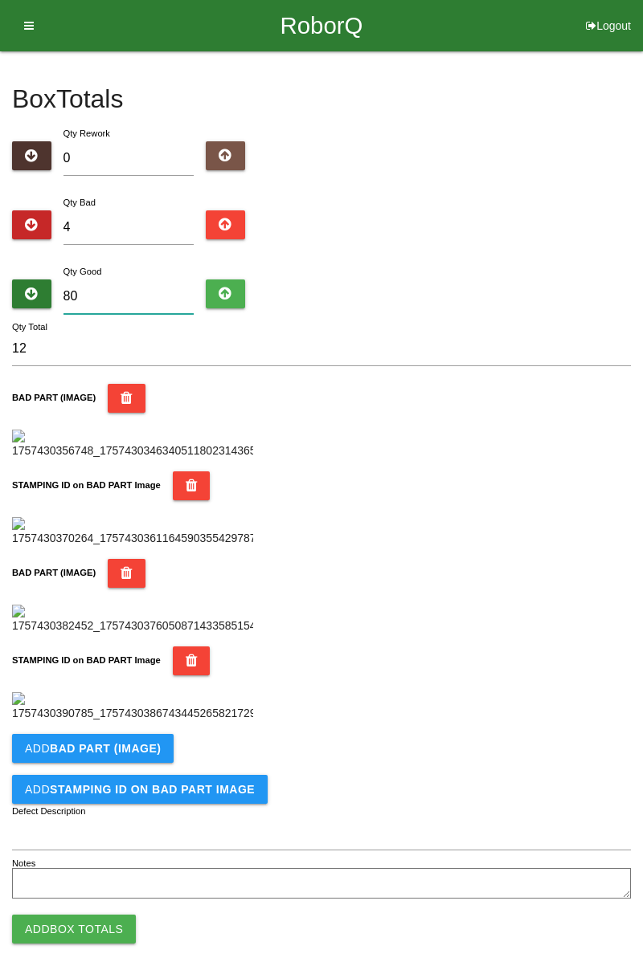
type input "84"
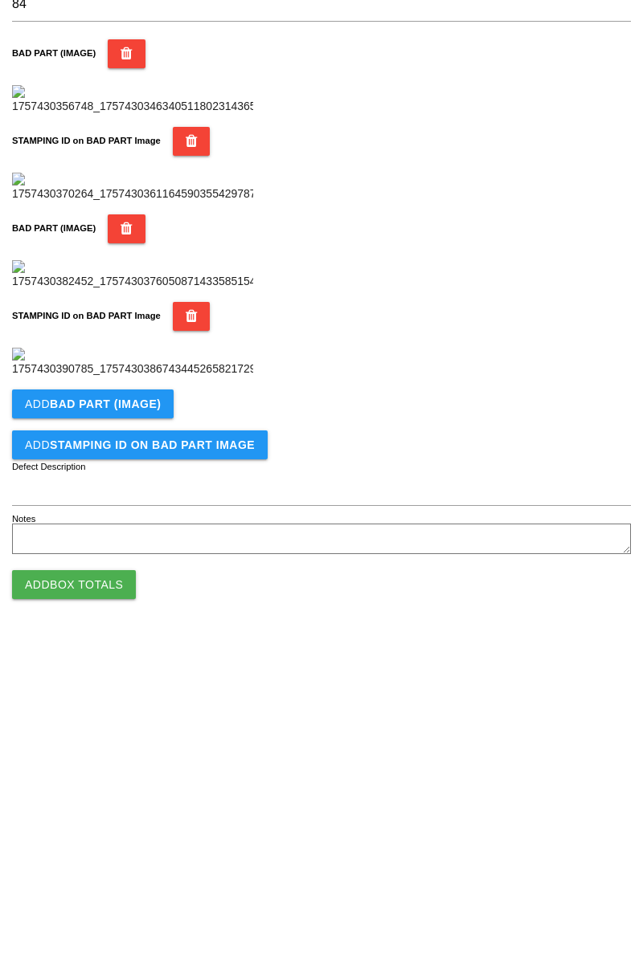
scroll to position [881, 0]
type input "80"
click at [150, 736] on b "BAD PART (IMAGE)" at bounding box center [105, 735] width 111 height 13
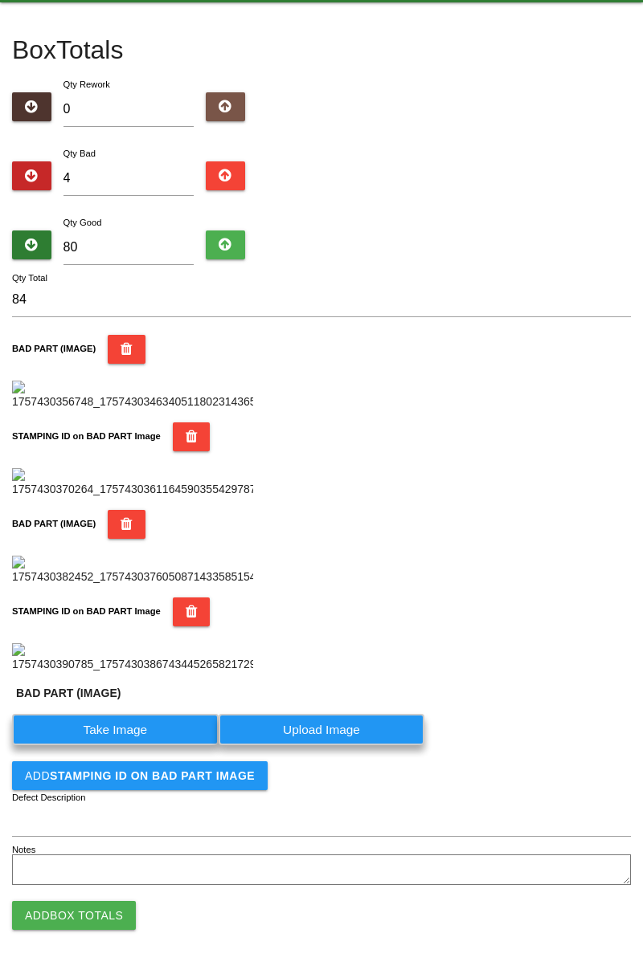
click at [149, 746] on label "Take Image" at bounding box center [115, 729] width 206 height 31
click at [0, 0] on \(IMAGE\) "Take Image" at bounding box center [0, 0] width 0 height 0
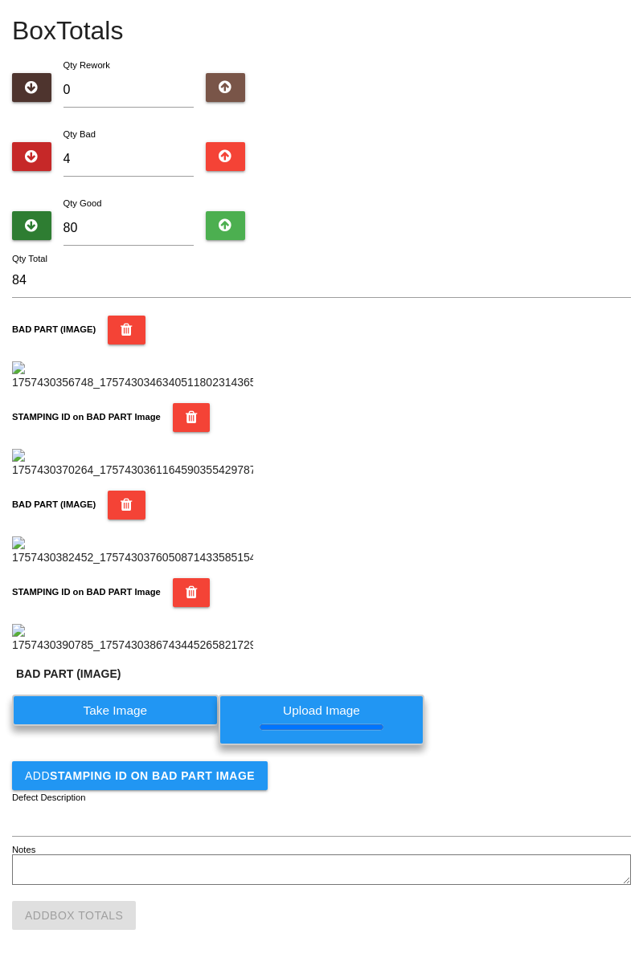
click at [223, 791] on button "Add STAMPING ID on BAD PART Image" at bounding box center [139, 776] width 255 height 29
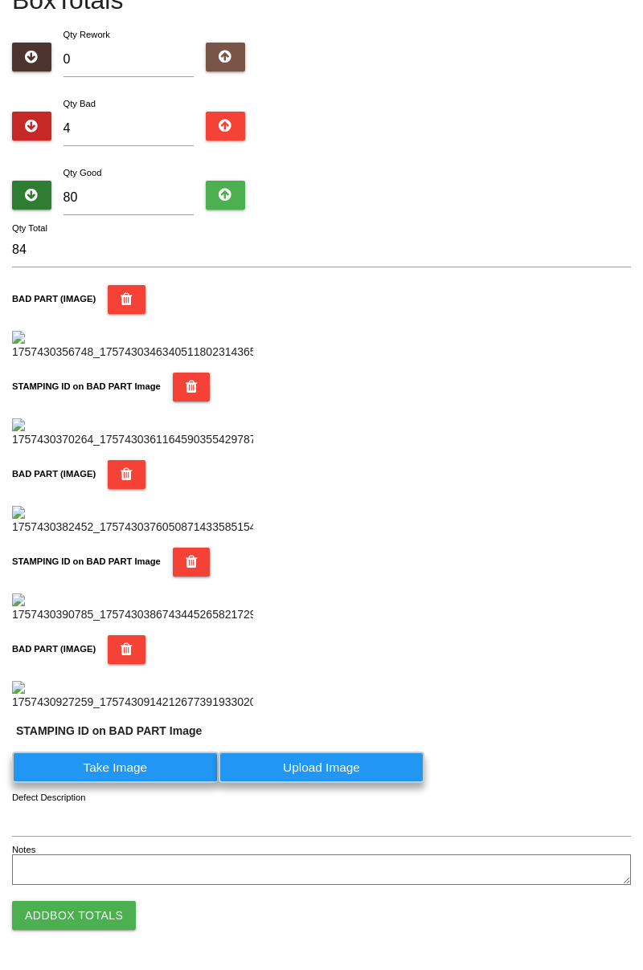
click at [153, 783] on label "Take Image" at bounding box center [115, 767] width 206 height 31
click at [0, 0] on PART "Take Image" at bounding box center [0, 0] width 0 height 0
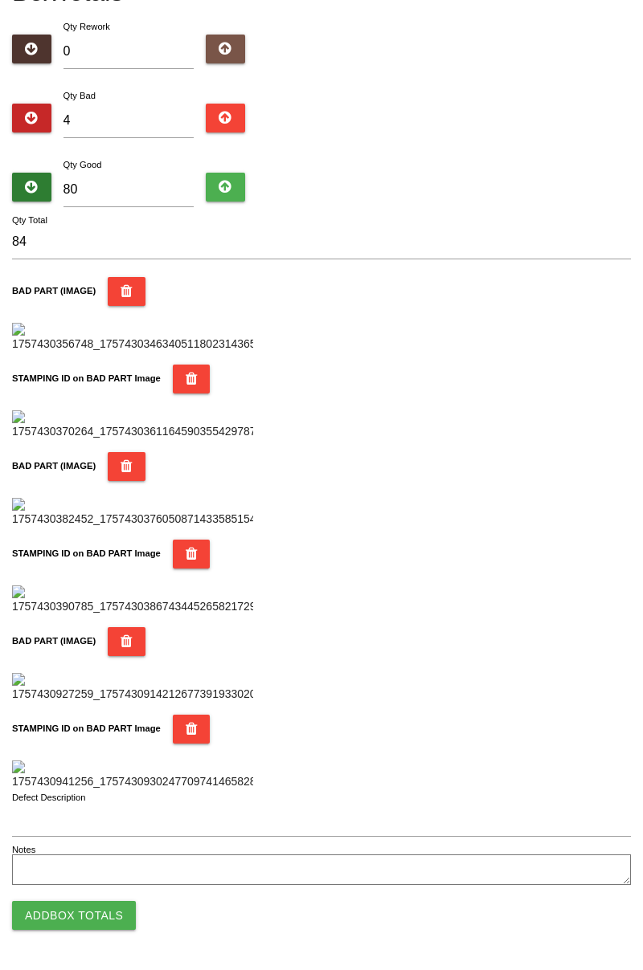
scroll to position [1408, 0]
click at [125, 906] on button "Add Box Totals" at bounding box center [74, 915] width 124 height 29
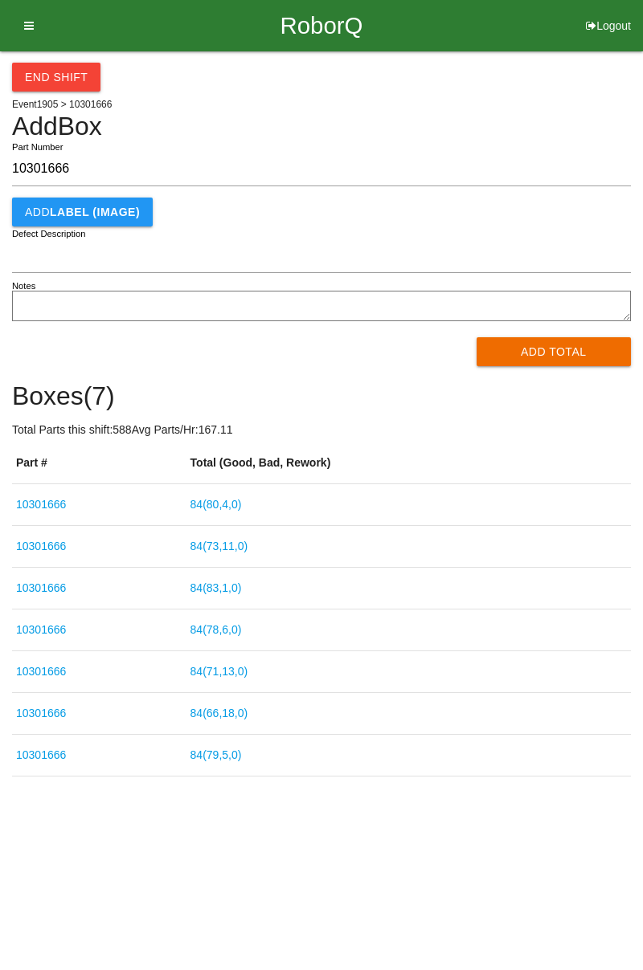
type input "10301666"
click at [570, 339] on button "Add Total" at bounding box center [553, 351] width 155 height 29
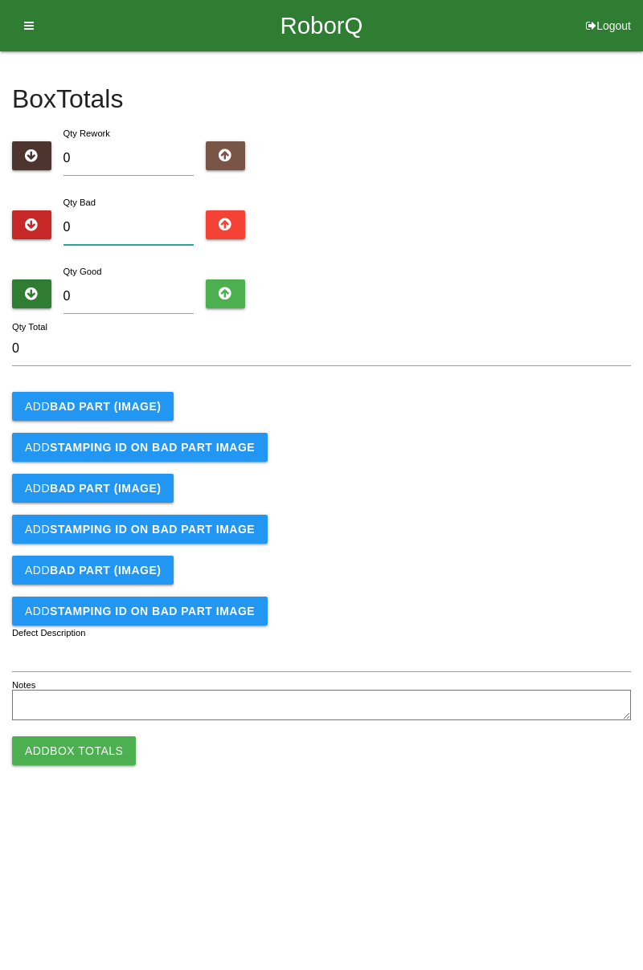
click at [135, 223] on input "0" at bounding box center [128, 227] width 131 height 35
type input "8"
click at [150, 395] on button "Add BAD PART (IMAGE)" at bounding box center [92, 406] width 161 height 29
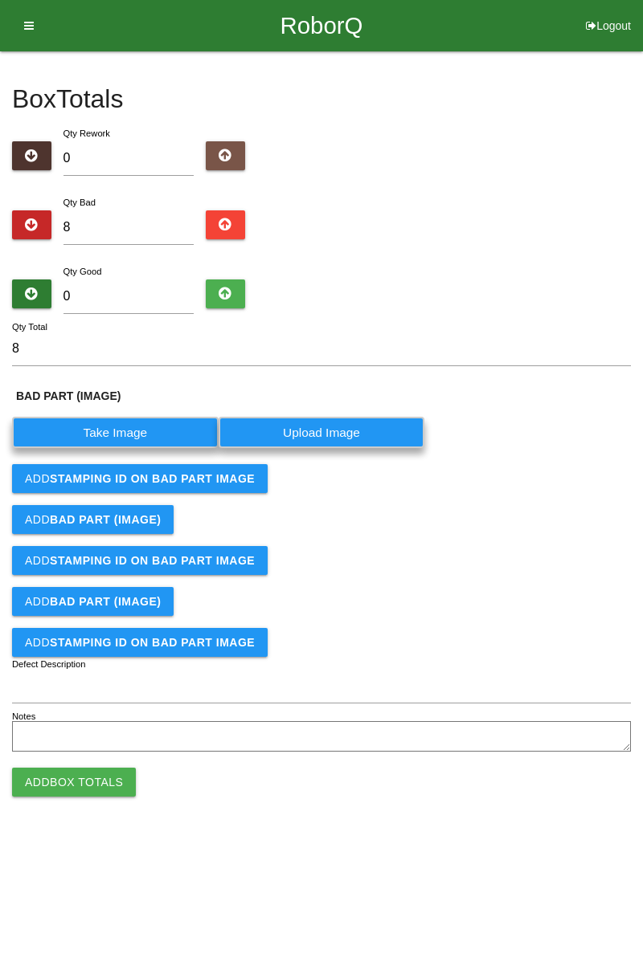
click at [149, 428] on label "Take Image" at bounding box center [115, 432] width 206 height 31
click at [0, 0] on \(IMAGE\) "Take Image" at bounding box center [0, 0] width 0 height 0
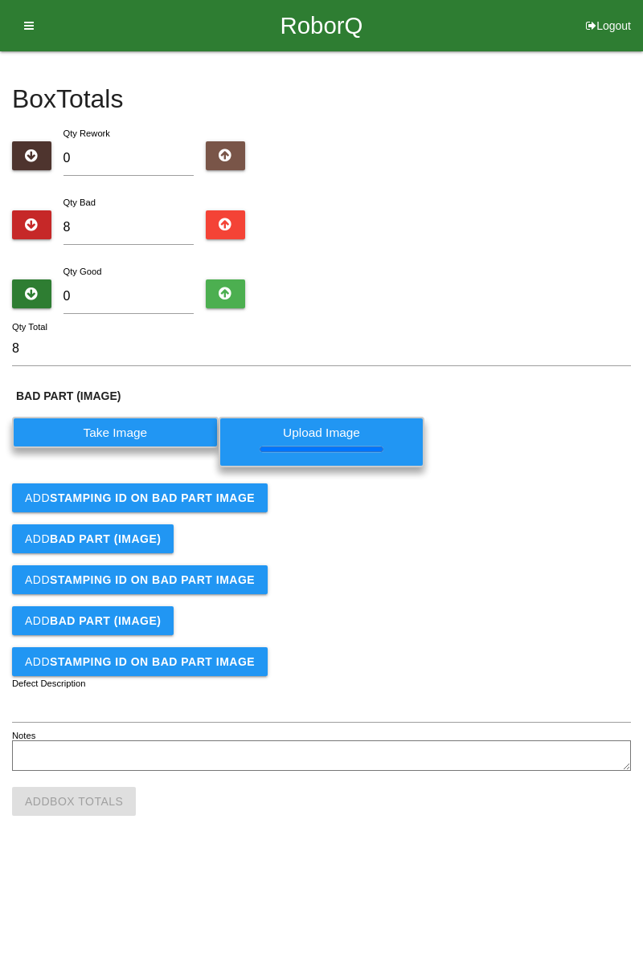
click at [212, 505] on button "Add STAMPING ID on BAD PART Image" at bounding box center [139, 498] width 255 height 29
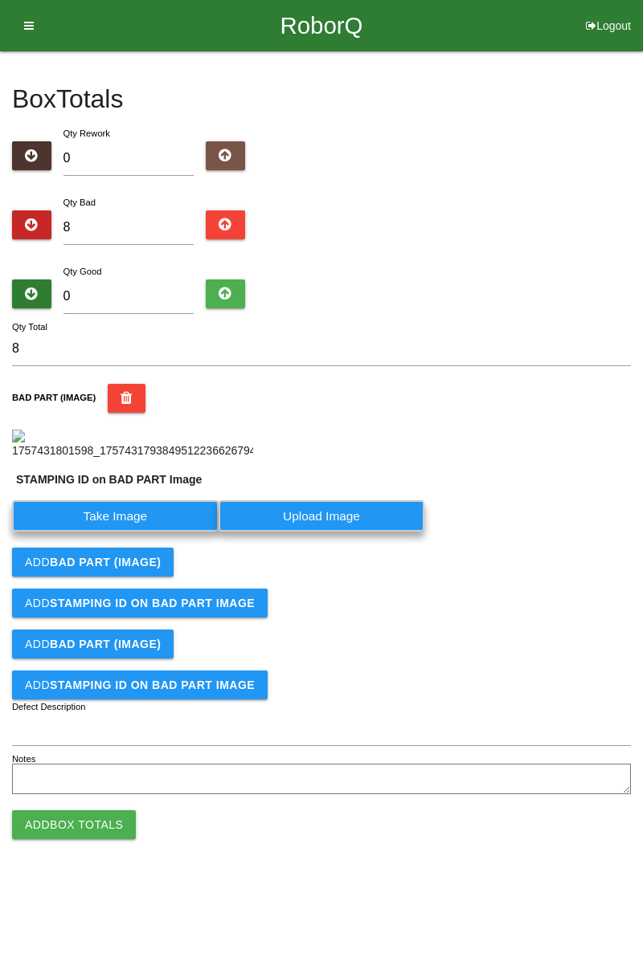
click at [169, 532] on label "Take Image" at bounding box center [115, 516] width 206 height 31
click at [0, 0] on PART "Take Image" at bounding box center [0, 0] width 0 height 0
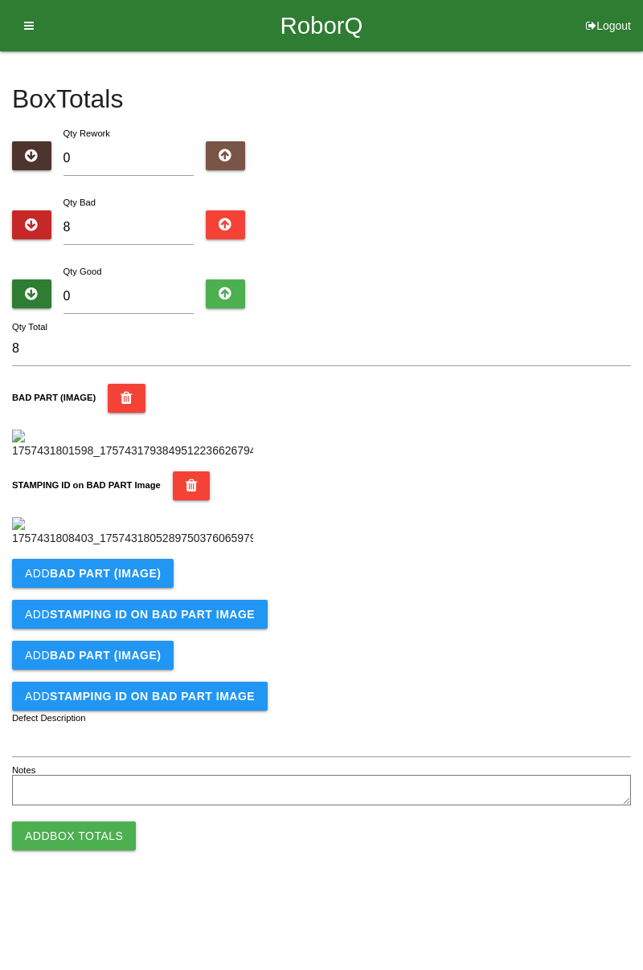
scroll to position [353, 0]
click at [154, 580] on b "BAD PART (IMAGE)" at bounding box center [105, 573] width 111 height 13
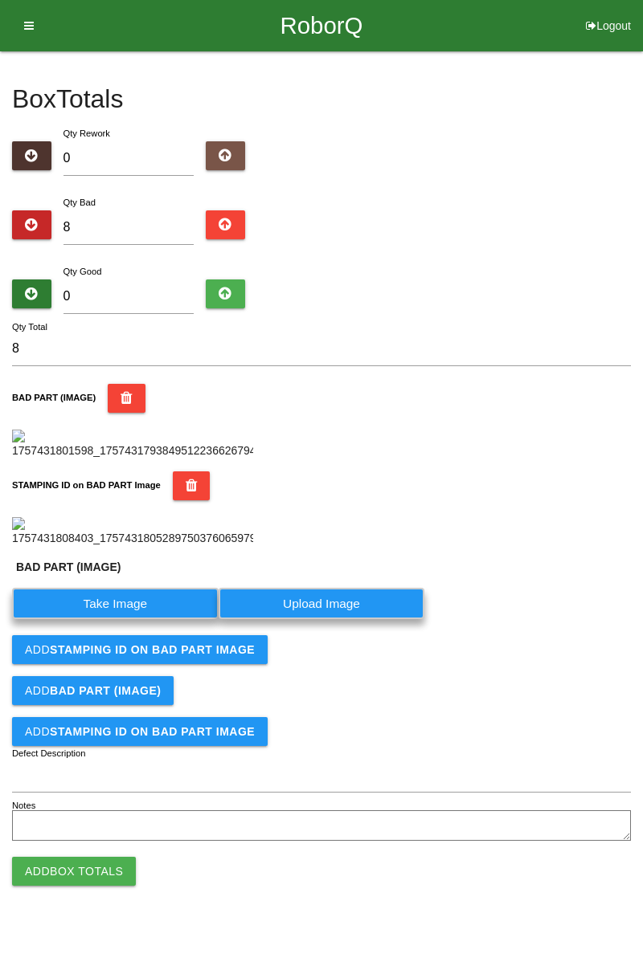
click at [135, 619] on label "Take Image" at bounding box center [115, 603] width 206 height 31
click at [0, 0] on \(IMAGE\) "Take Image" at bounding box center [0, 0] width 0 height 0
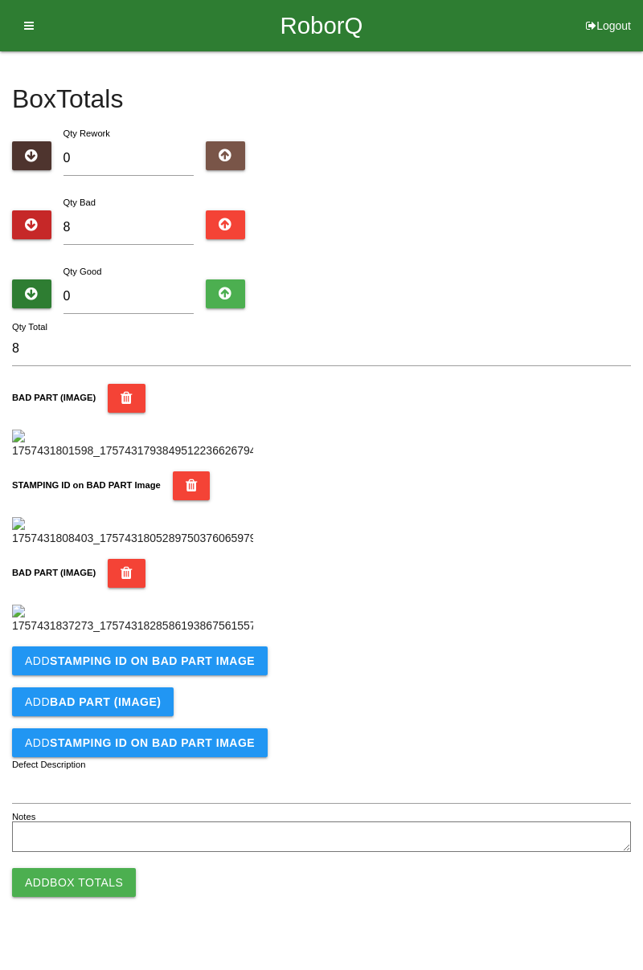
scroll to position [617, 0]
click at [246, 676] on button "Add STAMPING ID on BAD PART Image" at bounding box center [139, 661] width 255 height 29
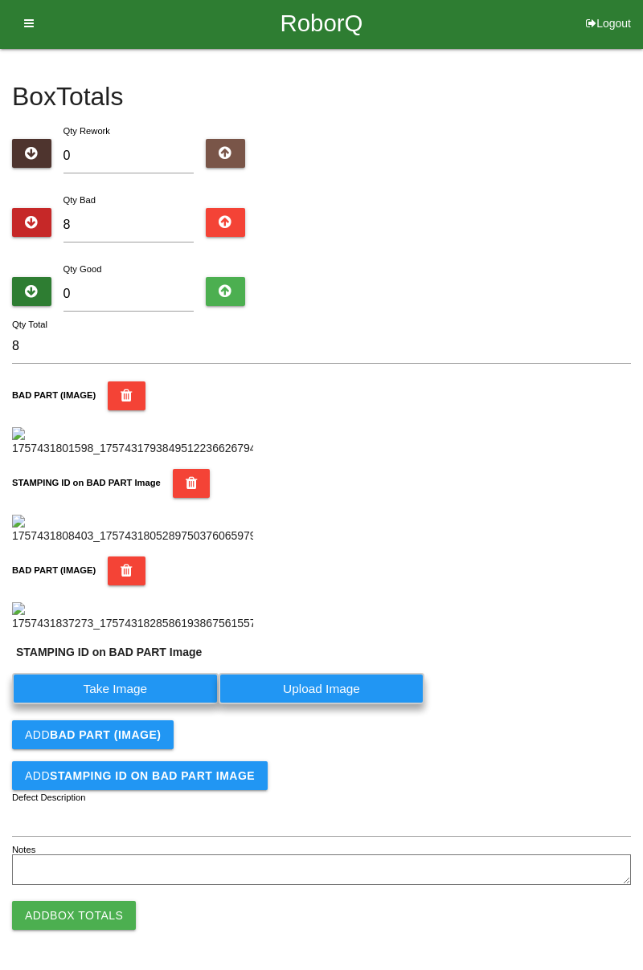
click at [169, 705] on label "Take Image" at bounding box center [115, 688] width 206 height 31
click at [0, 0] on PART "Take Image" at bounding box center [0, 0] width 0 height 0
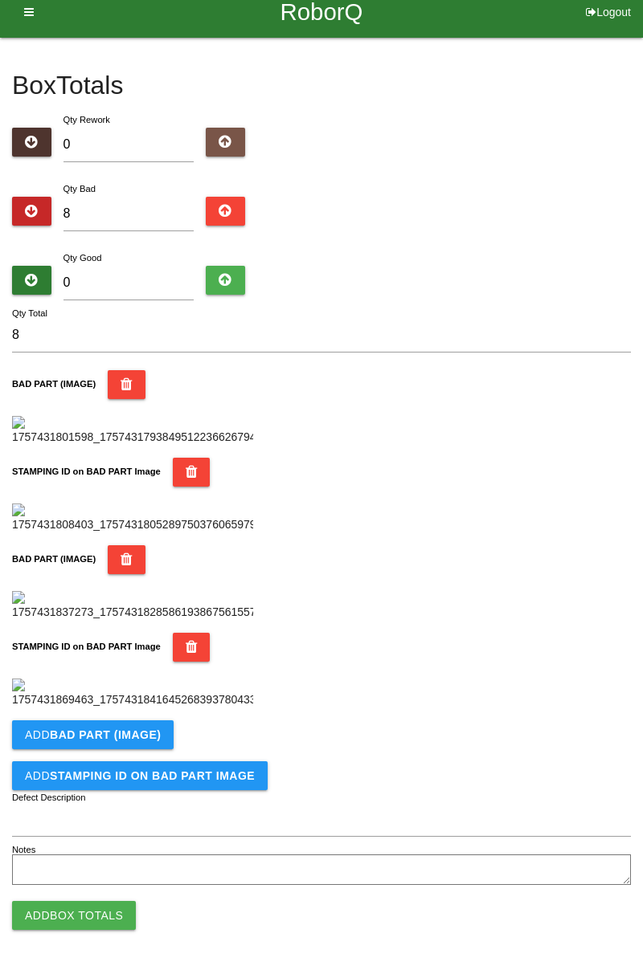
scroll to position [881, 0]
click at [137, 738] on b "BAD PART (IMAGE)" at bounding box center [105, 735] width 111 height 13
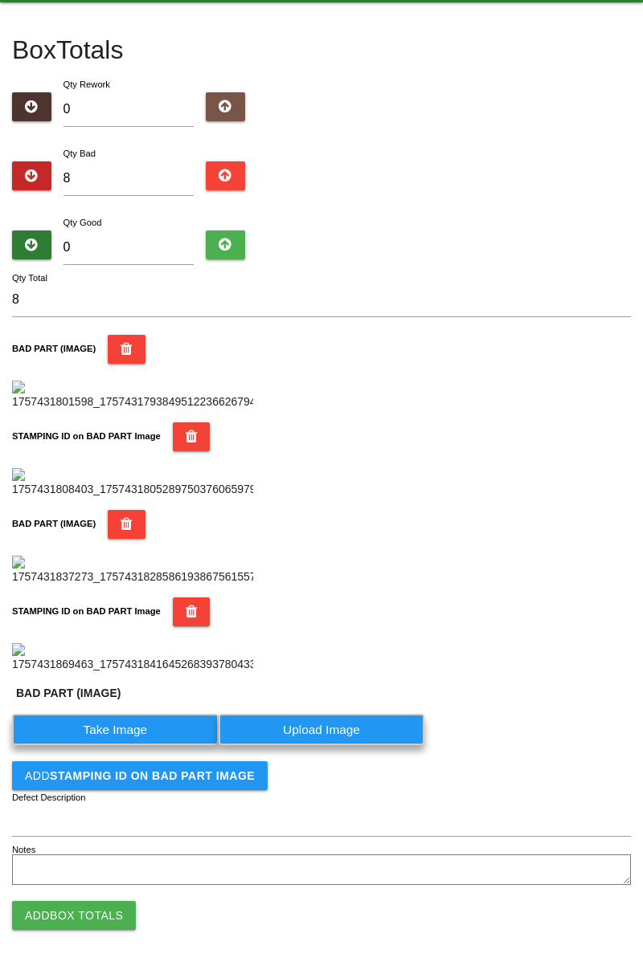
click at [142, 746] on label "Take Image" at bounding box center [115, 729] width 206 height 31
click at [0, 0] on \(IMAGE\) "Take Image" at bounding box center [0, 0] width 0 height 0
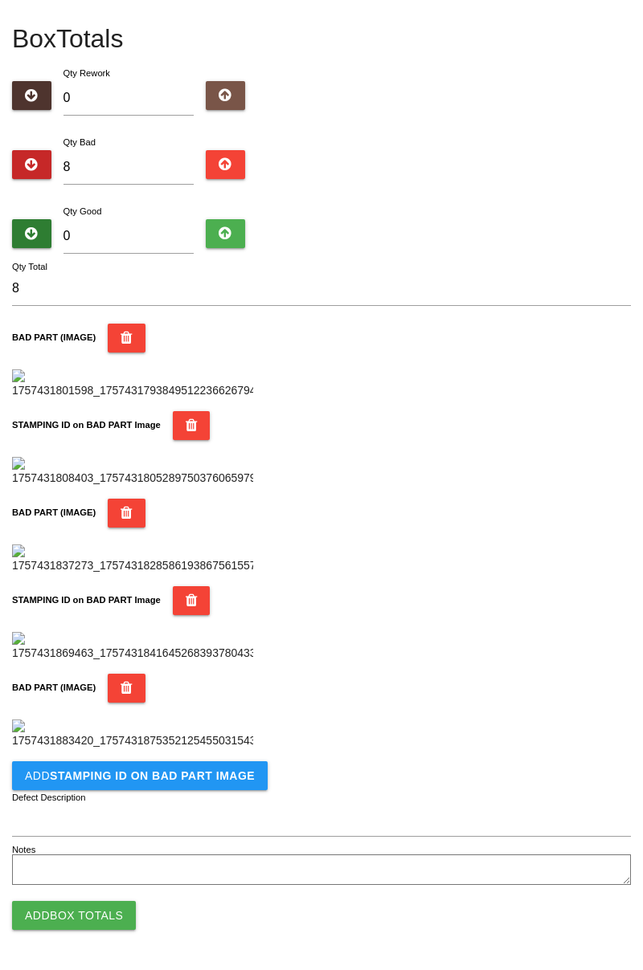
scroll to position [1144, 0]
click at [214, 778] on b "STAMPING ID on BAD PART Image" at bounding box center [152, 776] width 205 height 13
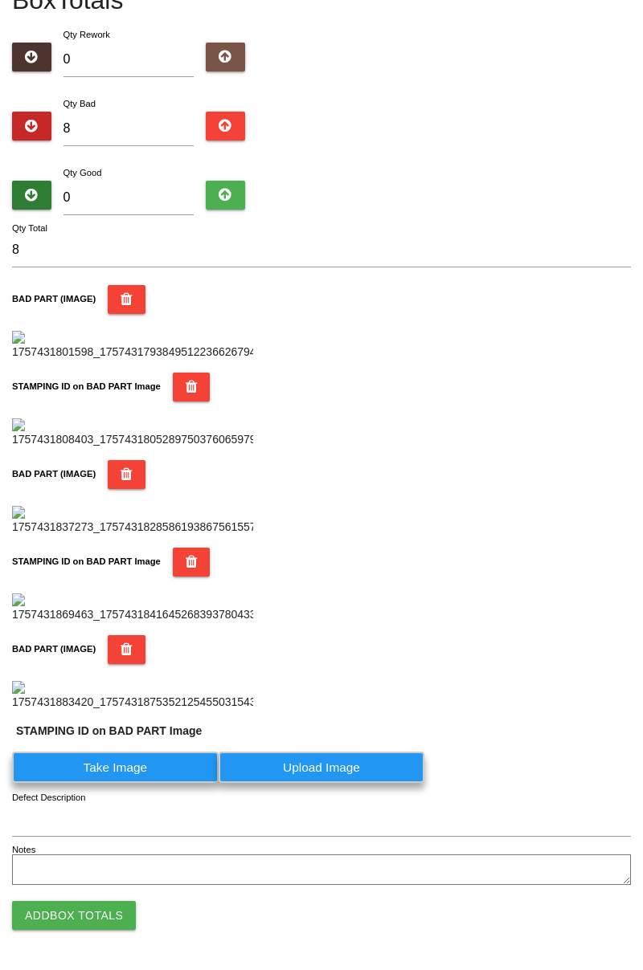
click at [159, 783] on label "Take Image" at bounding box center [115, 767] width 206 height 31
click at [0, 0] on PART "Take Image" at bounding box center [0, 0] width 0 height 0
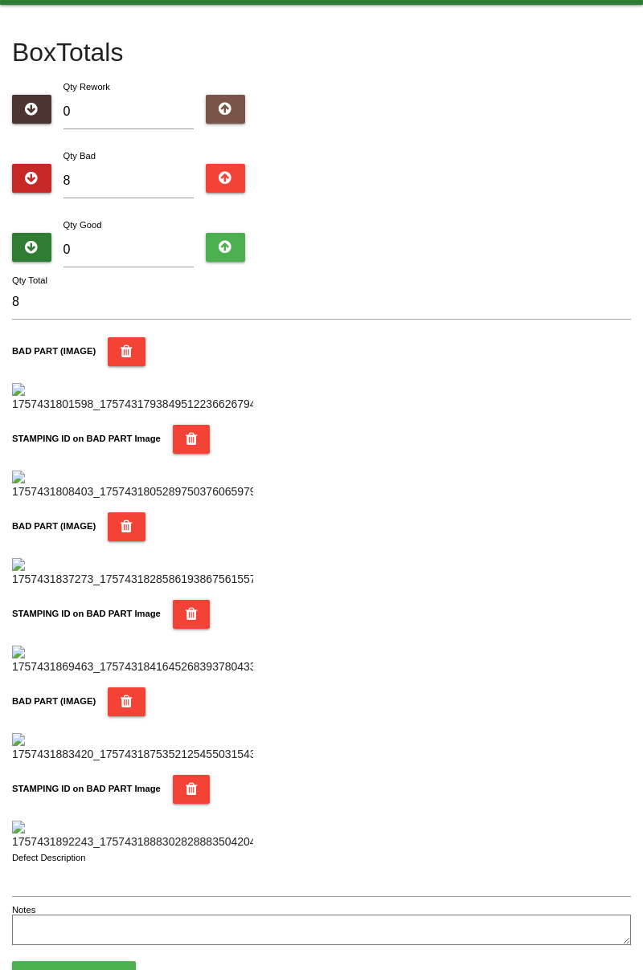
scroll to position [0, 0]
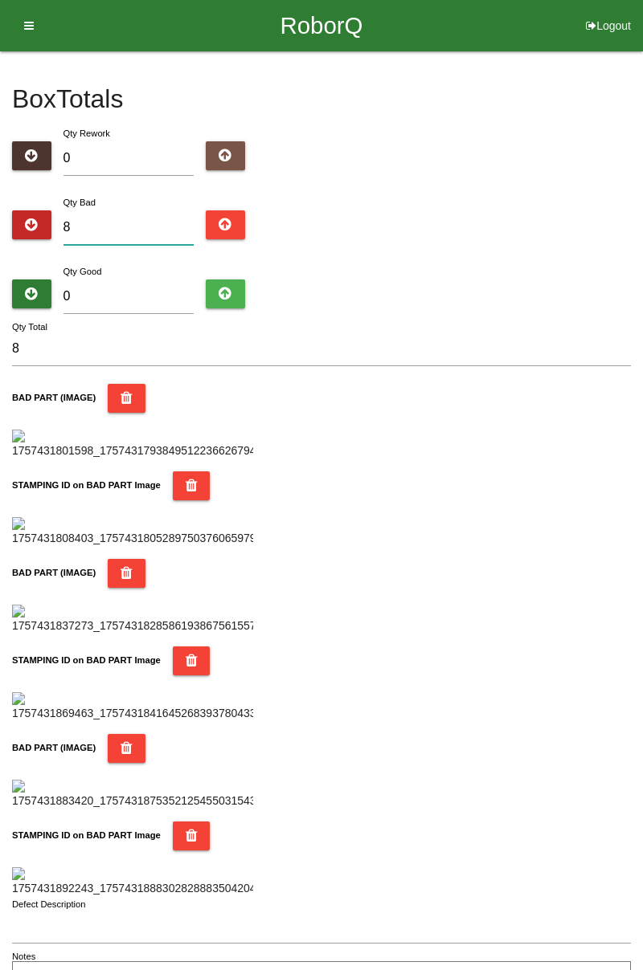
click at [176, 212] on input "8" at bounding box center [128, 227] width 131 height 35
type input "0"
type input "1"
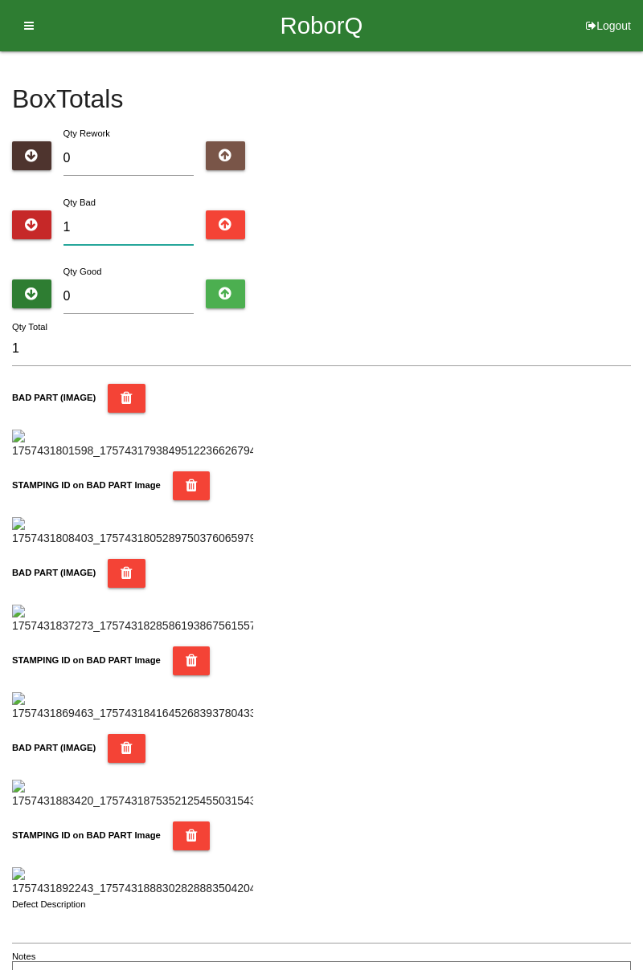
type input "12"
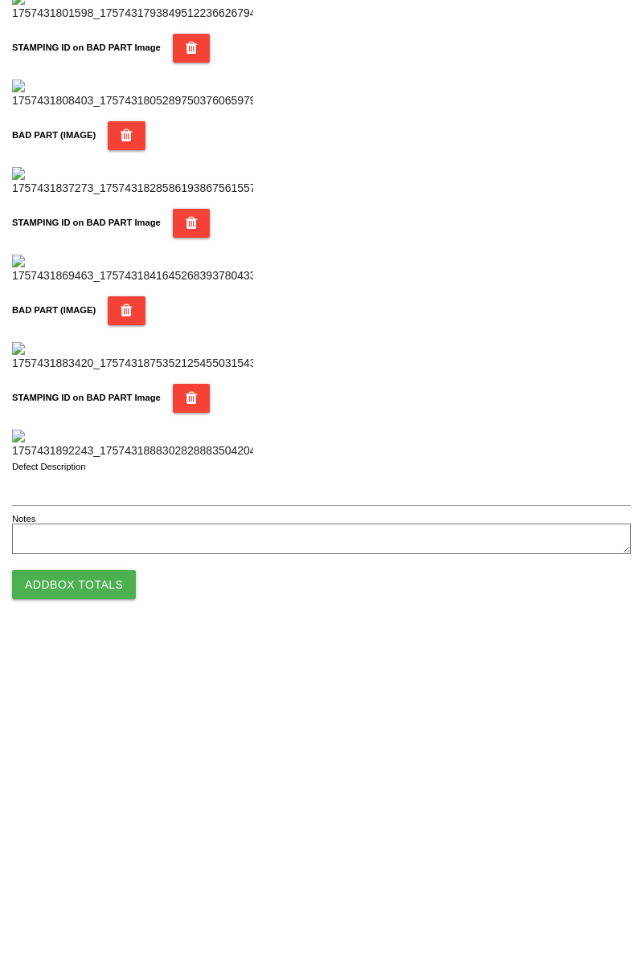
scroll to position [1408, 0]
type input "12"
